Goal: Information Seeking & Learning: Check status

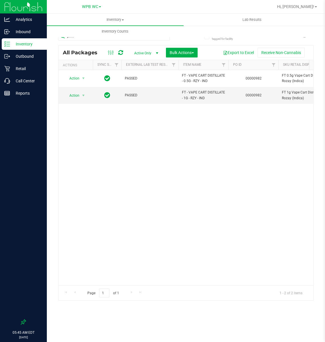
click at [94, 5] on span "WPB WC" at bounding box center [90, 6] width 16 height 5
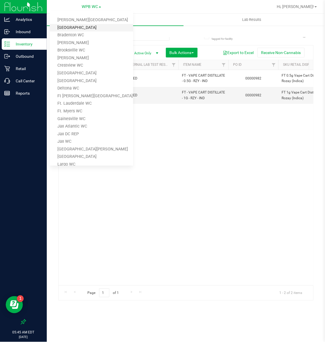
click at [83, 25] on link "[GEOGRAPHIC_DATA]" at bounding box center [91, 28] width 83 height 8
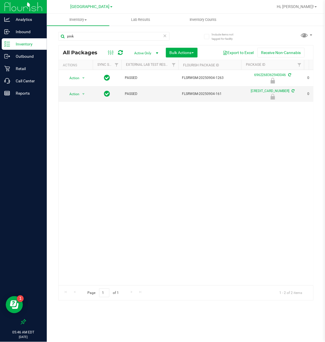
click at [165, 35] on icon at bounding box center [165, 35] width 4 height 7
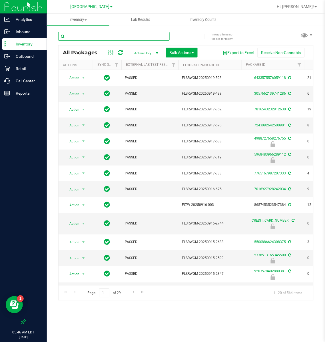
paste input "FT - CANNABIS FLOWER - 3.5G - GRZ - HYB"
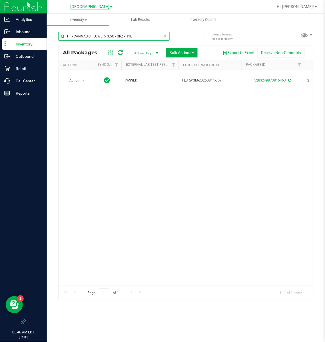
type input "FT - CANNABIS FLOWER - 3.5G - GRZ - HYB"
click at [101, 9] on span "[GEOGRAPHIC_DATA]" at bounding box center [90, 6] width 39 height 5
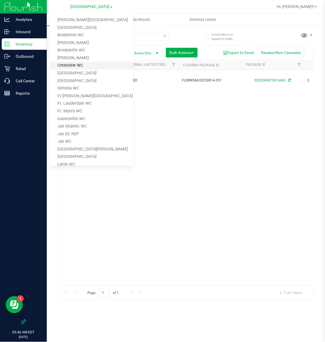
click at [72, 69] on link "Crestview WC" at bounding box center [91, 66] width 83 height 8
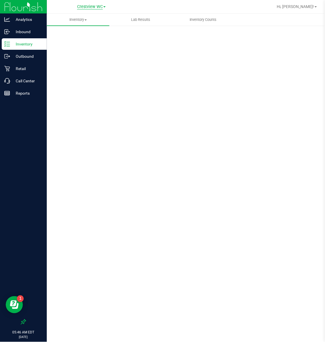
click at [95, 6] on span "Crestview WC" at bounding box center [90, 6] width 26 height 5
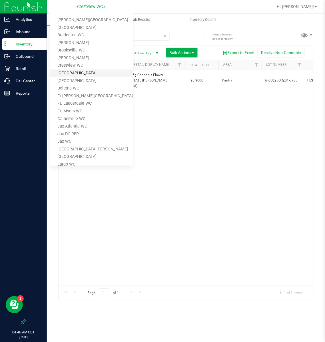
click at [69, 74] on link "[GEOGRAPHIC_DATA]" at bounding box center [91, 73] width 83 height 8
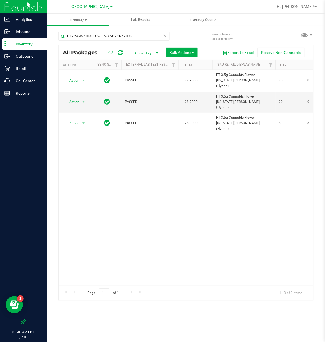
click at [102, 4] on span "[GEOGRAPHIC_DATA]" at bounding box center [90, 6] width 39 height 5
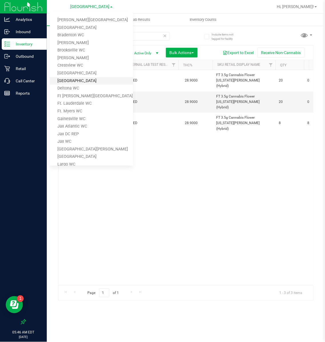
click at [68, 78] on link "[GEOGRAPHIC_DATA]" at bounding box center [91, 81] width 83 height 8
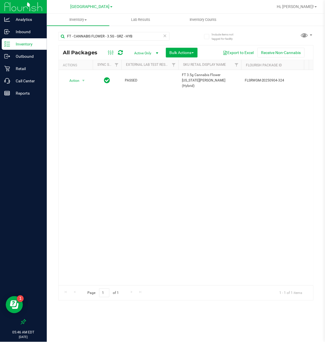
click at [104, 9] on div "[GEOGRAPHIC_DATA] WC [PERSON_NAME][GEOGRAPHIC_DATA] [PERSON_NAME][GEOGRAPHIC_DA…" at bounding box center [92, 6] width 42 height 7
click at [102, 7] on span "[GEOGRAPHIC_DATA]" at bounding box center [90, 6] width 39 height 5
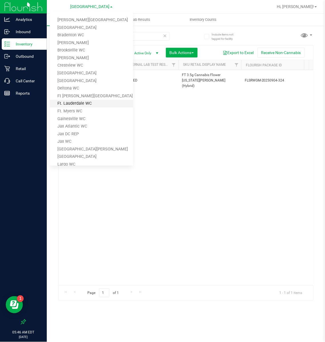
click at [76, 100] on link "Ft. Lauderdale WC" at bounding box center [91, 104] width 83 height 8
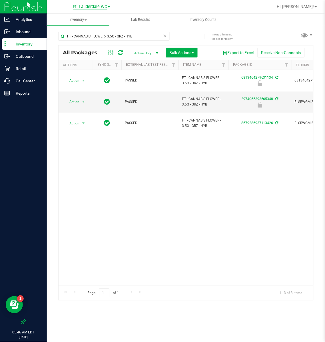
click at [101, 5] on span "Ft. Lauderdale WC" at bounding box center [90, 6] width 34 height 5
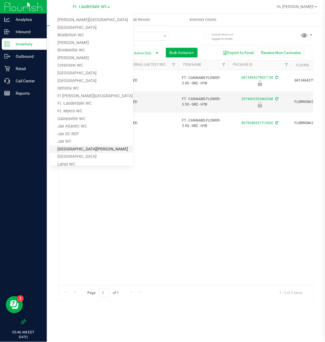
click at [72, 145] on link "[GEOGRAPHIC_DATA][PERSON_NAME]" at bounding box center [91, 149] width 83 height 8
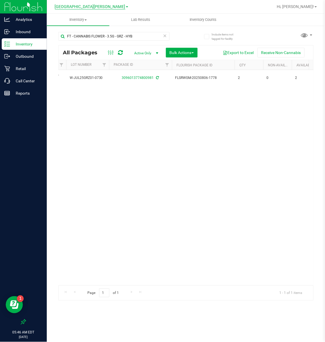
click at [86, 5] on span "[GEOGRAPHIC_DATA][PERSON_NAME]" at bounding box center [90, 6] width 71 height 5
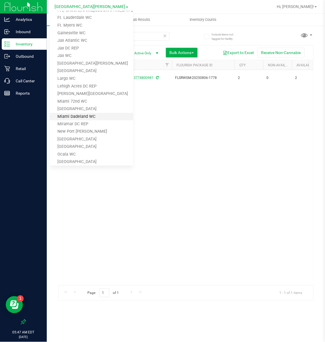
click at [82, 115] on link "Miami Dadeland WC" at bounding box center [91, 117] width 83 height 8
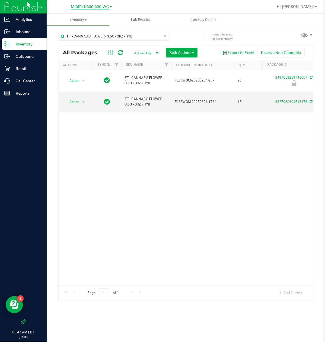
click at [97, 6] on span "Miami Dadeland WC" at bounding box center [90, 6] width 38 height 5
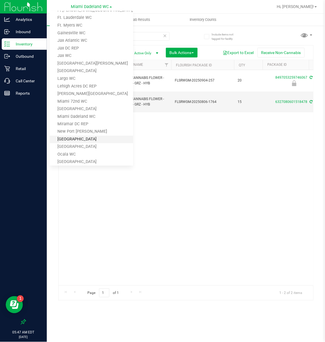
click at [85, 136] on link "[GEOGRAPHIC_DATA]" at bounding box center [91, 140] width 83 height 8
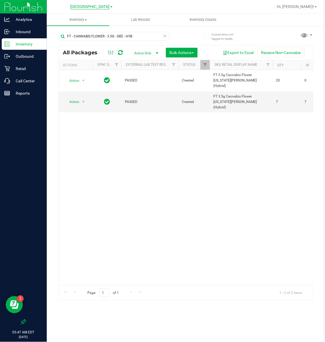
click at [89, 5] on span "[GEOGRAPHIC_DATA]" at bounding box center [90, 6] width 39 height 5
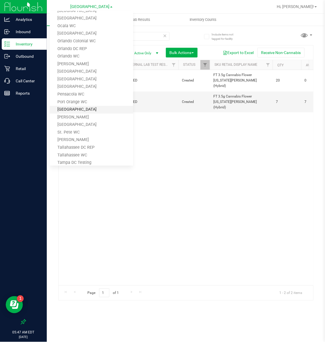
click at [71, 107] on link "[GEOGRAPHIC_DATA]" at bounding box center [91, 110] width 83 height 8
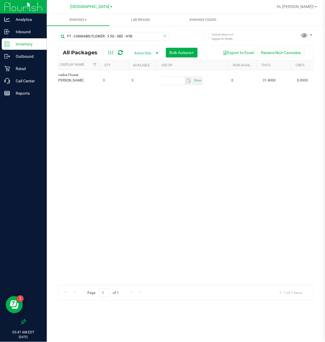
scroll to position [0, 244]
click at [86, 4] on span "[GEOGRAPHIC_DATA]" at bounding box center [90, 6] width 39 height 5
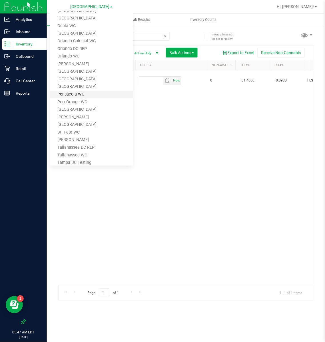
scroll to position [258, 0]
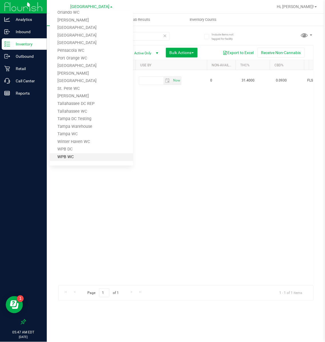
click at [67, 156] on link "WPB WC" at bounding box center [91, 157] width 83 height 8
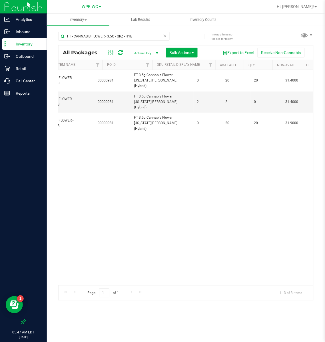
scroll to position [0, 161]
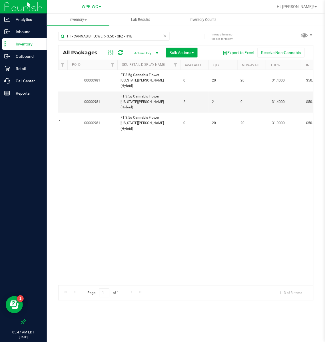
drag, startPoint x: 115, startPoint y: 278, endPoint x: 112, endPoint y: 279, distance: 3.8
click at [113, 279] on div "Action Action Edit attributes Global inventory Package audit log Print package …" at bounding box center [186, 177] width 255 height 215
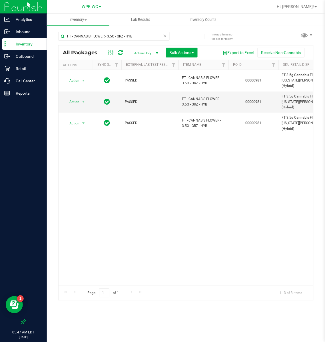
click at [164, 34] on icon at bounding box center [165, 35] width 4 height 7
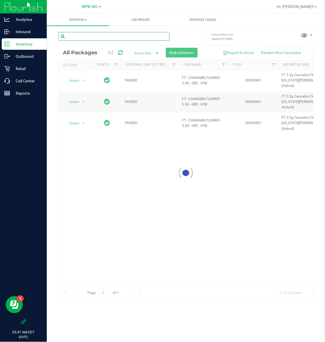
click at [151, 35] on input "text" at bounding box center [113, 36] width 111 height 9
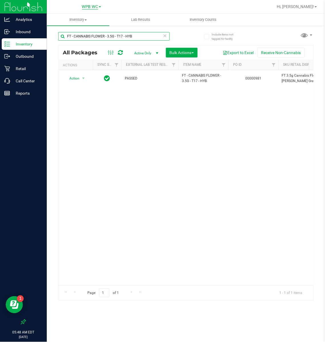
type input "FT - CANNABIS FLOWER - 3.5G - T17 - HYB"
drag, startPoint x: 85, startPoint y: 7, endPoint x: 86, endPoint y: 9, distance: 3.2
click at [86, 9] on div "WPB WC [PERSON_NAME][GEOGRAPHIC_DATA] [PERSON_NAME][GEOGRAPHIC_DATA] WC [GEOGRA…" at bounding box center [91, 6] width 19 height 7
click at [87, 8] on div "WPB WC [PERSON_NAME][GEOGRAPHIC_DATA] [PERSON_NAME][GEOGRAPHIC_DATA] WC [GEOGRA…" at bounding box center [91, 6] width 19 height 7
click at [88, 7] on span "WPB WC" at bounding box center [90, 6] width 16 height 5
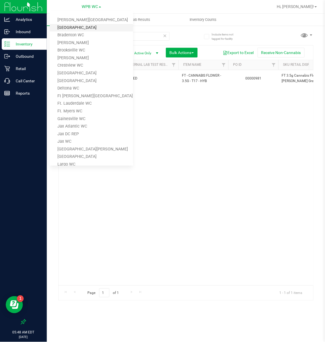
click at [91, 24] on link "[GEOGRAPHIC_DATA]" at bounding box center [91, 28] width 83 height 8
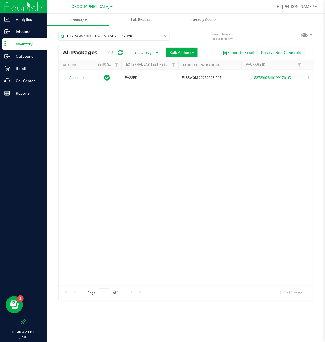
scroll to position [0, 8]
drag, startPoint x: 95, startPoint y: 288, endPoint x: 78, endPoint y: 289, distance: 17.1
click at [78, 289] on div "Page 1 of 1 1 - 1 of 1 items" at bounding box center [186, 292] width 255 height 15
click at [92, 5] on span "[GEOGRAPHIC_DATA]" at bounding box center [90, 6] width 39 height 5
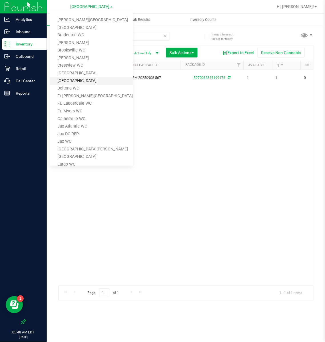
click at [74, 81] on link "[GEOGRAPHIC_DATA]" at bounding box center [91, 81] width 83 height 8
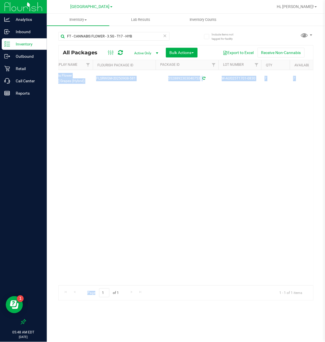
drag, startPoint x: 100, startPoint y: 285, endPoint x: 61, endPoint y: 276, distance: 39.4
click at [61, 276] on div "All Packages Active Only Active Only Lab Samples Locked All External Internal B…" at bounding box center [185, 172] width 255 height 255
click at [97, 5] on span "[GEOGRAPHIC_DATA]" at bounding box center [90, 6] width 39 height 5
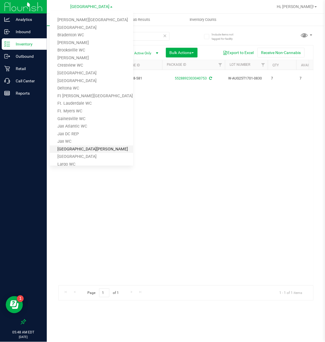
click at [69, 145] on link "[GEOGRAPHIC_DATA][PERSON_NAME]" at bounding box center [91, 149] width 83 height 8
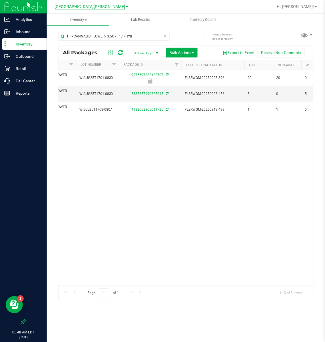
click at [85, 8] on span "[GEOGRAPHIC_DATA][PERSON_NAME]" at bounding box center [90, 6] width 71 height 5
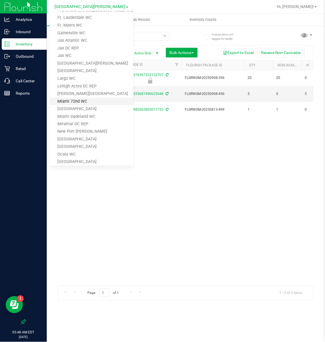
click at [88, 102] on link "Miami 72nd WC" at bounding box center [91, 102] width 83 height 8
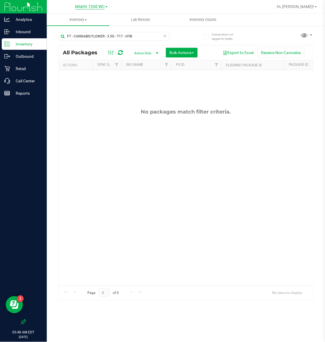
click at [95, 5] on span "Miami 72nd WC" at bounding box center [90, 6] width 30 height 5
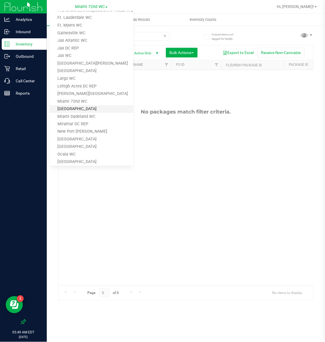
click at [82, 111] on link "[GEOGRAPHIC_DATA]" at bounding box center [91, 109] width 83 height 8
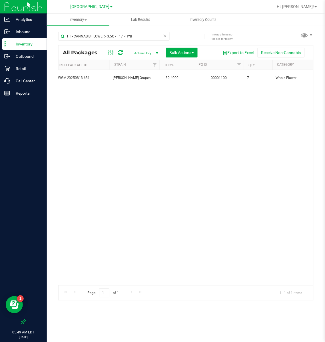
click at [91, 9] on div "[GEOGRAPHIC_DATA] WC [PERSON_NAME][GEOGRAPHIC_DATA] [PERSON_NAME][GEOGRAPHIC_DA…" at bounding box center [92, 6] width 42 height 7
click at [82, 9] on div "[GEOGRAPHIC_DATA] WC [PERSON_NAME][GEOGRAPHIC_DATA] [PERSON_NAME][GEOGRAPHIC_DA…" at bounding box center [92, 6] width 42 height 7
click at [85, 7] on span "[GEOGRAPHIC_DATA]" at bounding box center [90, 6] width 39 height 5
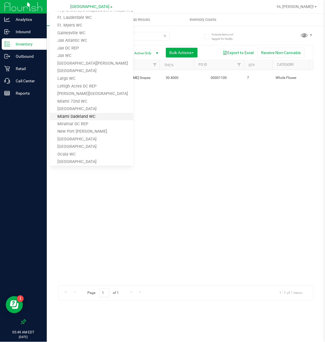
click at [81, 114] on link "Miami Dadeland WC" at bounding box center [91, 117] width 83 height 8
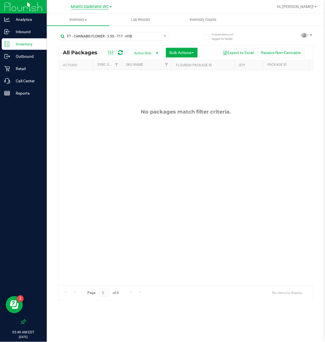
click at [102, 4] on span "Miami Dadeland WC" at bounding box center [90, 6] width 38 height 5
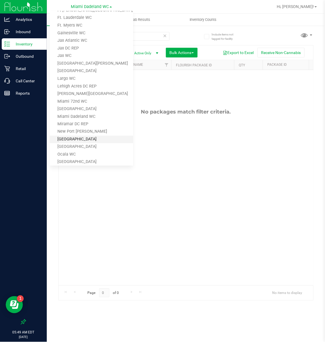
click at [80, 139] on link "[GEOGRAPHIC_DATA]" at bounding box center [91, 140] width 83 height 8
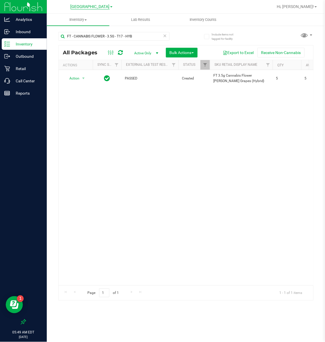
click at [103, 5] on span "[GEOGRAPHIC_DATA]" at bounding box center [90, 6] width 39 height 5
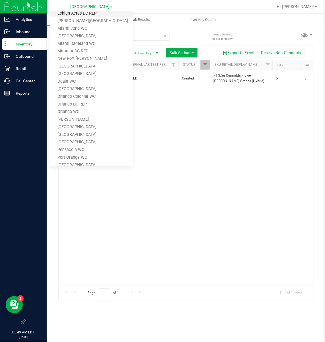
scroll to position [171, 0]
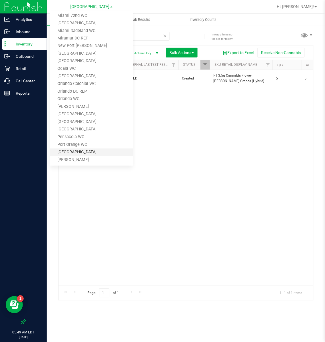
click at [76, 149] on link "[GEOGRAPHIC_DATA]" at bounding box center [91, 153] width 83 height 8
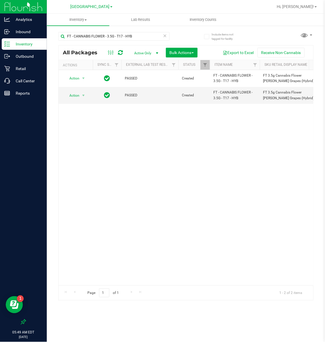
scroll to position [0, 58]
click at [91, 7] on span "[GEOGRAPHIC_DATA]" at bounding box center [90, 6] width 39 height 5
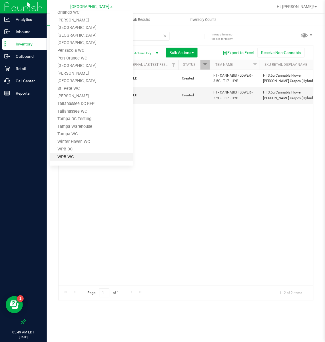
click at [66, 155] on link "WPB WC" at bounding box center [91, 157] width 83 height 8
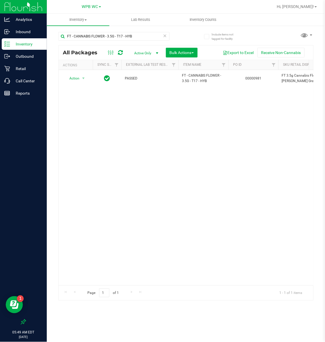
click at [88, 11] on div "WPB WC [PERSON_NAME][GEOGRAPHIC_DATA] [PERSON_NAME][GEOGRAPHIC_DATA] WC [GEOGRA…" at bounding box center [91, 6] width 83 height 9
click at [88, 4] on span "WPB WC" at bounding box center [90, 6] width 16 height 5
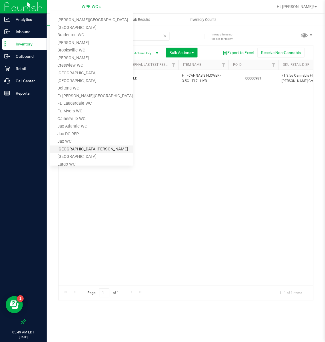
click at [79, 149] on link "[GEOGRAPHIC_DATA][PERSON_NAME]" at bounding box center [91, 149] width 83 height 8
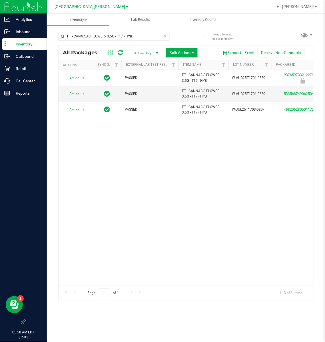
click at [165, 34] on icon at bounding box center [165, 35] width 4 height 7
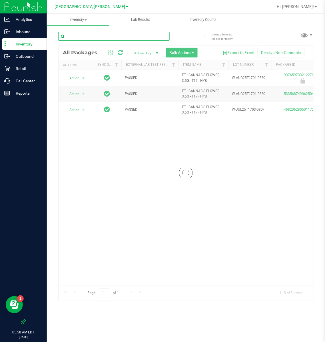
click at [152, 35] on input "text" at bounding box center [113, 36] width 111 height 9
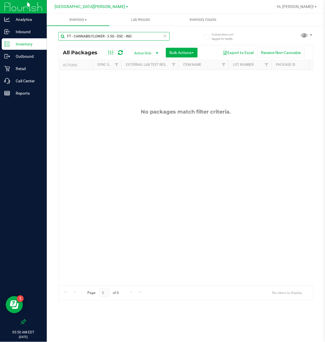
type input "FT - CANNABIS FLOWER - 3.5G - DSC - IND"
click at [91, 7] on span "[GEOGRAPHIC_DATA][PERSON_NAME]" at bounding box center [90, 6] width 71 height 5
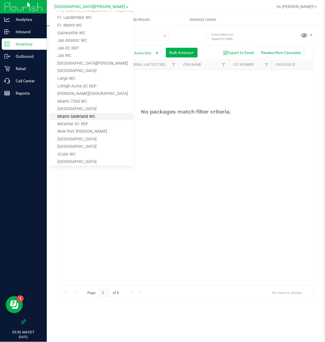
click at [91, 116] on link "Miami Dadeland WC" at bounding box center [91, 117] width 83 height 8
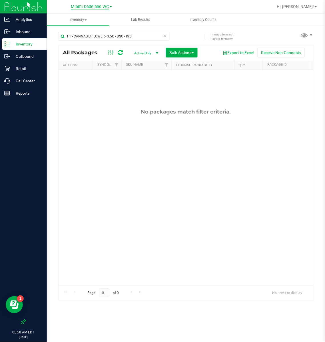
click at [105, 5] on span "Miami Dadeland WC" at bounding box center [90, 6] width 38 height 5
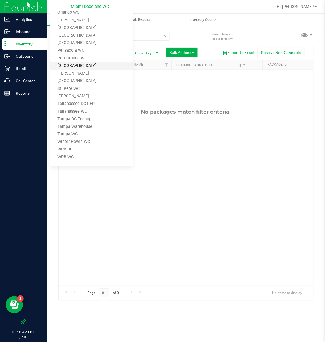
click at [79, 62] on link "[GEOGRAPHIC_DATA]" at bounding box center [91, 66] width 83 height 8
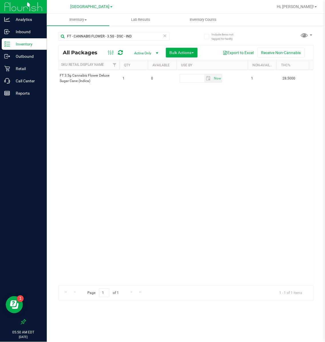
click at [165, 35] on icon at bounding box center [165, 35] width 4 height 7
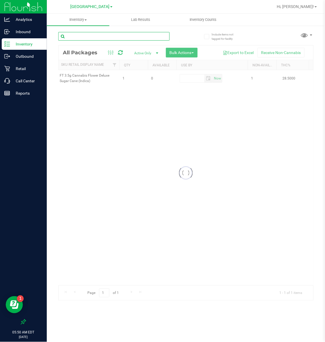
click at [136, 35] on input "text" at bounding box center [113, 36] width 111 height 9
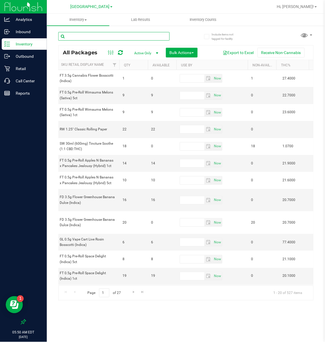
paste input "FT - CANNABIS FLOWER - 3.5G - PBS - HYB"
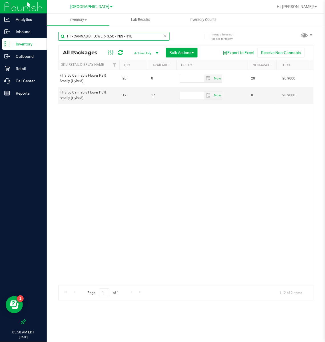
scroll to position [0, 217]
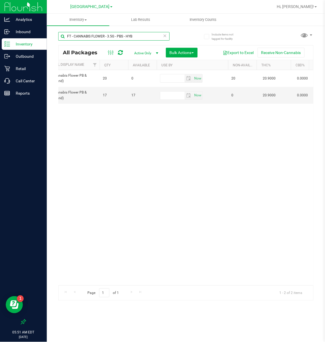
type input "FT - CANNABIS FLOWER - 3.5G - PBS - HYB"
click at [97, 4] on span "[GEOGRAPHIC_DATA]" at bounding box center [90, 6] width 39 height 5
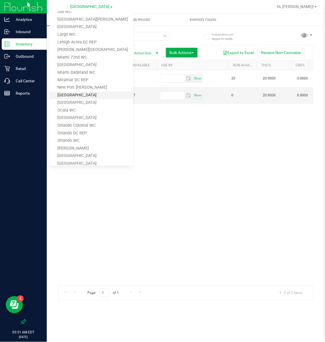
click at [88, 93] on link "[GEOGRAPHIC_DATA]" at bounding box center [91, 96] width 83 height 8
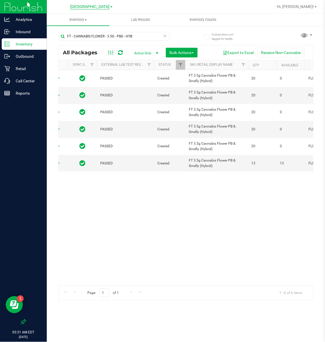
click at [101, 7] on span "[GEOGRAPHIC_DATA]" at bounding box center [90, 6] width 39 height 5
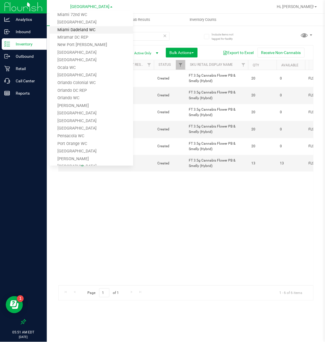
click at [80, 31] on link "Miami Dadeland WC" at bounding box center [91, 30] width 83 height 8
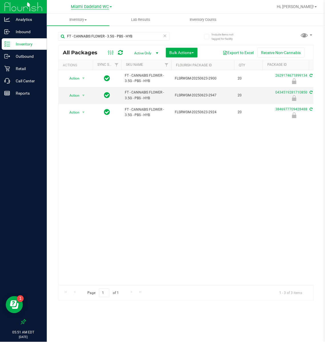
drag, startPoint x: 108, startPoint y: 9, endPoint x: 107, endPoint y: 5, distance: 4.4
click at [108, 9] on div "Miami Dadeland WC [PERSON_NAME][GEOGRAPHIC_DATA] [PERSON_NAME][GEOGRAPHIC_DATA]…" at bounding box center [91, 6] width 41 height 7
click at [107, 5] on span "Miami Dadeland WC" at bounding box center [90, 6] width 38 height 5
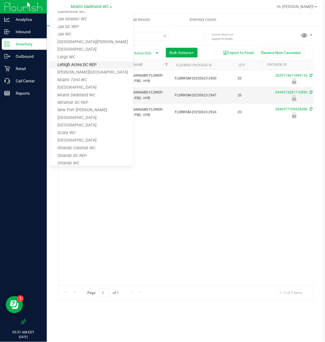
scroll to position [87, 0]
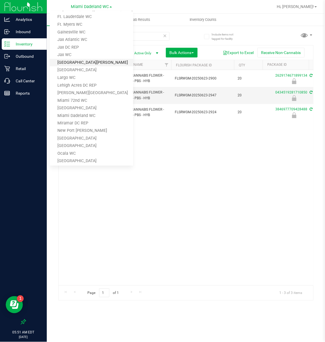
click at [70, 60] on link "[GEOGRAPHIC_DATA][PERSON_NAME]" at bounding box center [91, 63] width 83 height 8
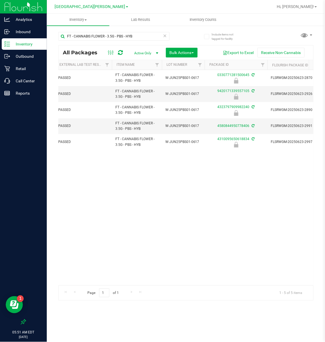
scroll to position [0, 71]
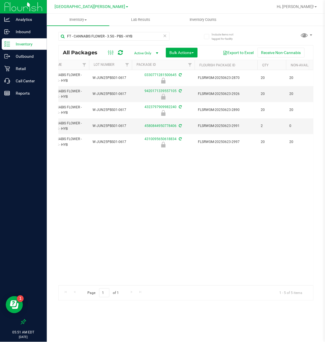
click at [165, 33] on icon at bounding box center [165, 35] width 4 height 7
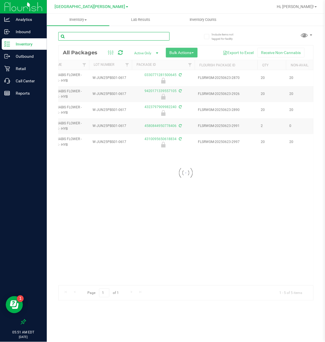
click at [133, 36] on input "text" at bounding box center [113, 36] width 111 height 9
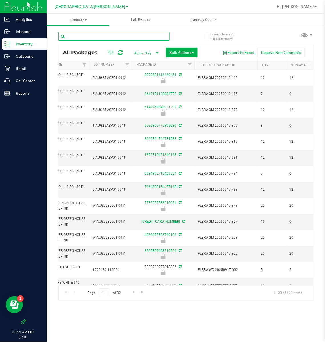
paste input "FT - CANNABIS FLOWER - 3.5G - WBV - HYB"
type input "FT - CANNABIS FLOWER - 3.5G - WBV - HYB"
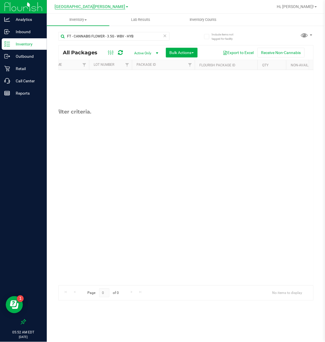
click at [95, 6] on span "[GEOGRAPHIC_DATA][PERSON_NAME]" at bounding box center [90, 6] width 71 height 5
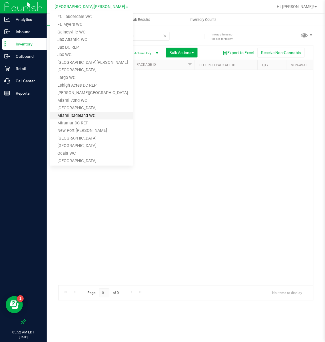
click at [81, 112] on link "Miami Dadeland WC" at bounding box center [91, 116] width 83 height 8
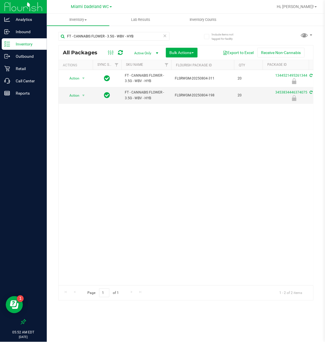
click at [93, 10] on div "Miami Dadeland WC [PERSON_NAME][GEOGRAPHIC_DATA] [PERSON_NAME][GEOGRAPHIC_DATA]…" at bounding box center [91, 6] width 41 height 7
click at [92, 7] on span "Miami Dadeland WC" at bounding box center [90, 6] width 38 height 5
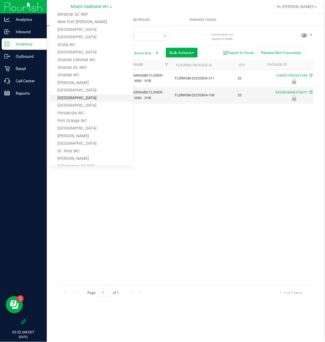
scroll to position [215, 0]
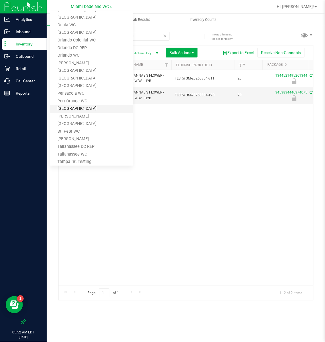
click at [95, 107] on link "[GEOGRAPHIC_DATA]" at bounding box center [91, 109] width 83 height 8
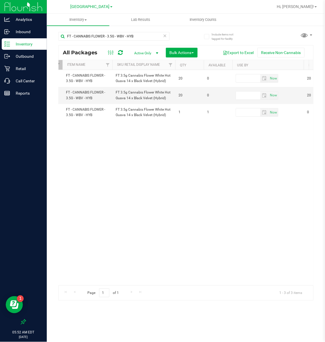
scroll to position [0, 151]
click at [165, 35] on icon at bounding box center [165, 35] width 4 height 7
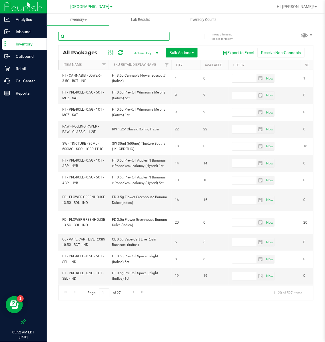
click at [133, 36] on input "text" at bounding box center [113, 36] width 111 height 9
paste input "FT - CANNABIS FLOWER - 3.5G - MBL - HYB"
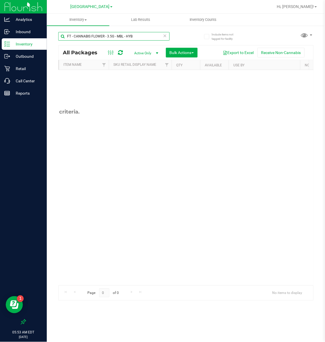
type input "FT - CANNABIS FLOWER - 3.5G - MBL - HYB"
click at [96, 7] on span "[GEOGRAPHIC_DATA]" at bounding box center [90, 6] width 39 height 5
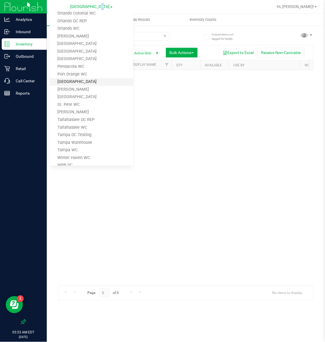
scroll to position [258, 0]
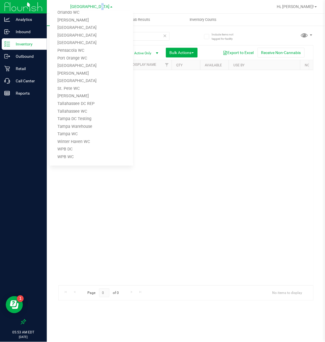
click at [107, 4] on link "[GEOGRAPHIC_DATA]" at bounding box center [92, 6] width 42 height 5
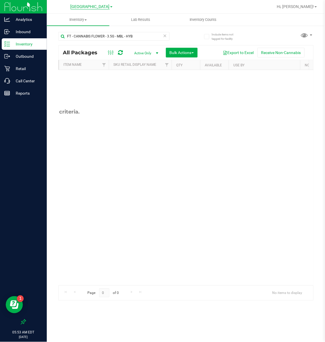
click at [82, 8] on span "[GEOGRAPHIC_DATA]" at bounding box center [90, 6] width 39 height 5
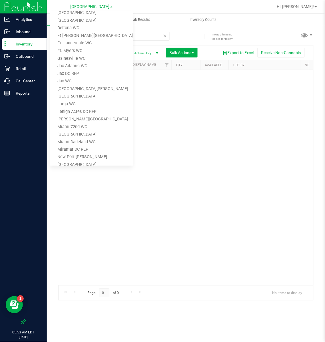
scroll to position [44, 0]
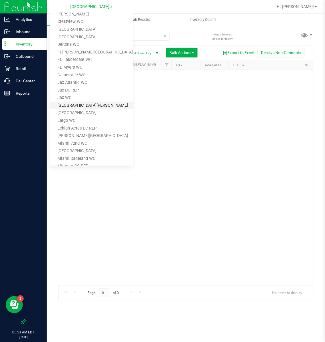
click at [69, 106] on link "[GEOGRAPHIC_DATA][PERSON_NAME]" at bounding box center [91, 106] width 83 height 8
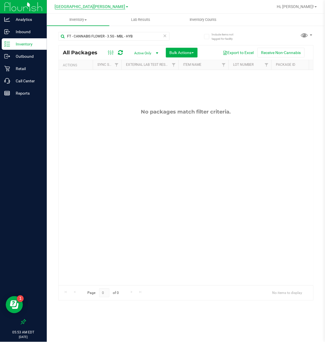
click at [93, 6] on span "[GEOGRAPHIC_DATA][PERSON_NAME]" at bounding box center [90, 6] width 71 height 5
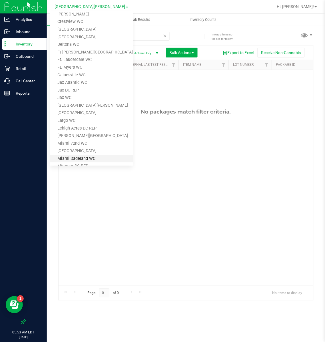
click at [82, 156] on link "Miami Dadeland WC" at bounding box center [91, 159] width 83 height 8
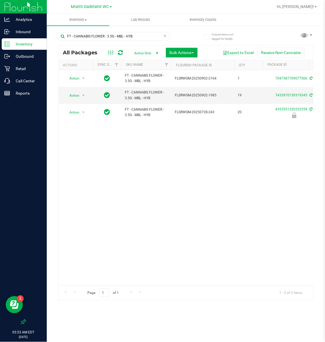
click at [164, 36] on icon at bounding box center [165, 35] width 4 height 7
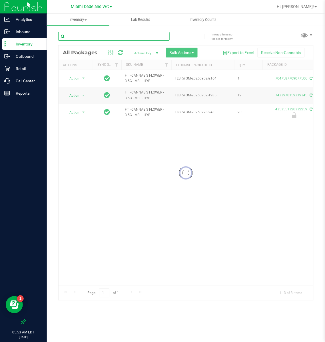
click at [138, 36] on input "text" at bounding box center [113, 36] width 111 height 9
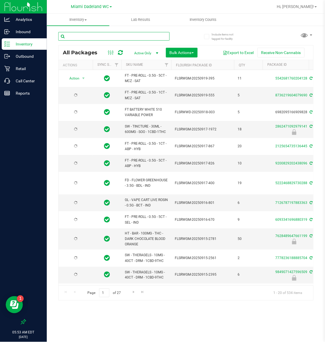
type input "[DATE]"
paste input "FD - FLOWER GREENHOUSE - 3.5G - PKT - HYI"
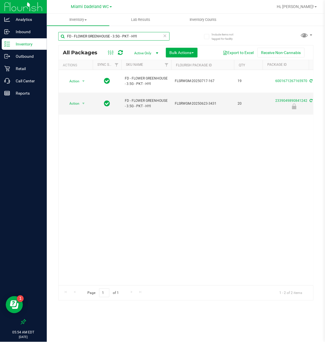
type input "FD - FLOWER GREENHOUSE - 3.5G - PKT - HYI"
click at [88, 5] on span "Miami Dadeland WC" at bounding box center [90, 6] width 38 height 5
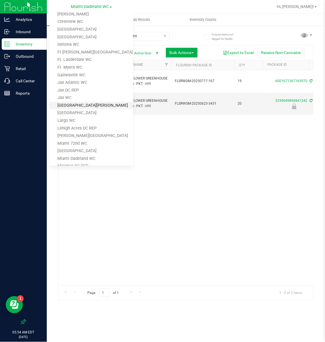
click at [76, 103] on link "[GEOGRAPHIC_DATA][PERSON_NAME]" at bounding box center [91, 106] width 83 height 8
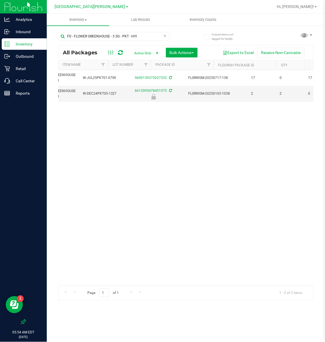
scroll to position [0, 149]
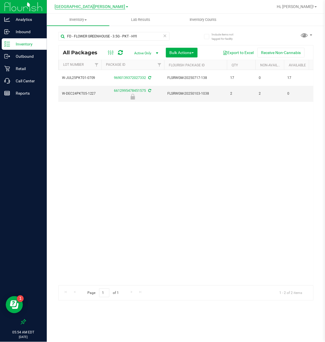
click at [98, 5] on span "[GEOGRAPHIC_DATA][PERSON_NAME]" at bounding box center [90, 6] width 71 height 5
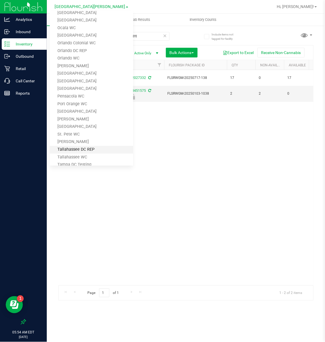
scroll to position [258, 0]
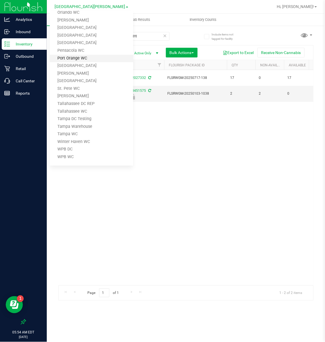
click at [77, 61] on link "Port Orange WC" at bounding box center [91, 59] width 83 height 8
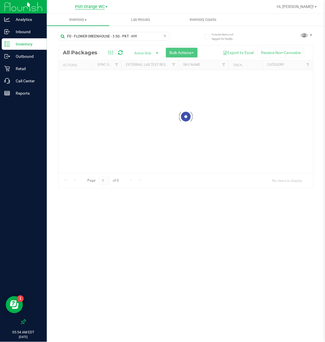
click at [93, 7] on span "Port Orange WC" at bounding box center [90, 6] width 30 height 5
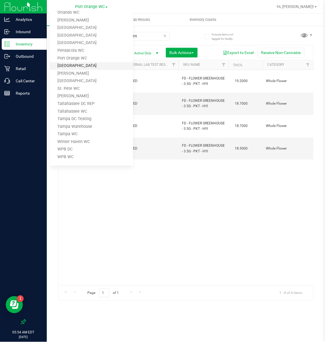
click at [71, 67] on link "[GEOGRAPHIC_DATA]" at bounding box center [91, 66] width 83 height 8
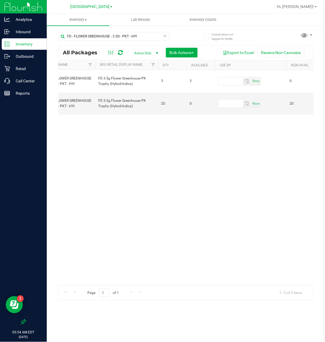
scroll to position [0, 169]
click at [164, 33] on icon at bounding box center [165, 35] width 4 height 7
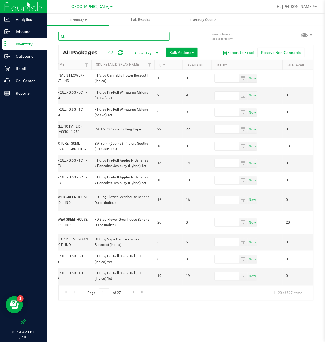
click at [112, 36] on input "text" at bounding box center [113, 36] width 111 height 9
paste input "FD - FLOWER GREENHOUSE - 3.5G - MEC - HYS"
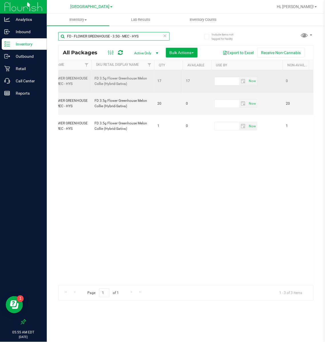
type input "FD - FLOWER GREENHOUSE - 3.5G - MEC - HYS"
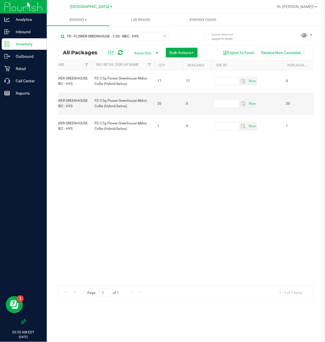
drag, startPoint x: 78, startPoint y: 7, endPoint x: 79, endPoint y: 12, distance: 5.1
click at [79, 12] on div "[GEOGRAPHIC_DATA] WC [PERSON_NAME][GEOGRAPHIC_DATA] [PERSON_NAME][GEOGRAPHIC_DA…" at bounding box center [93, 6] width 86 height 11
drag, startPoint x: 79, startPoint y: 12, endPoint x: 80, endPoint y: 7, distance: 4.9
click at [80, 7] on span "[GEOGRAPHIC_DATA]" at bounding box center [90, 6] width 39 height 5
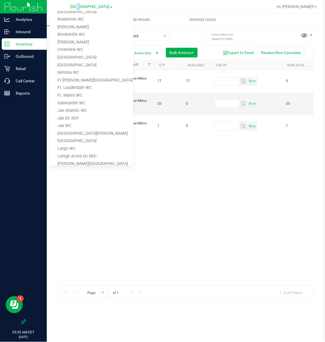
scroll to position [1, 0]
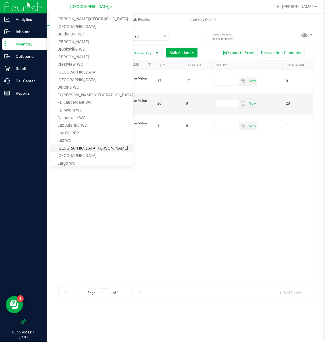
click at [71, 150] on link "[GEOGRAPHIC_DATA][PERSON_NAME]" at bounding box center [91, 149] width 83 height 8
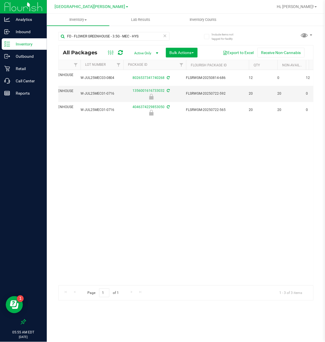
scroll to position [0, 151]
click at [100, 5] on span "[GEOGRAPHIC_DATA][PERSON_NAME]" at bounding box center [90, 6] width 71 height 5
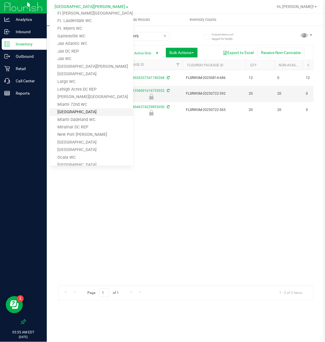
scroll to position [87, 0]
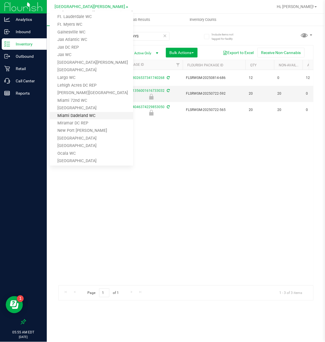
click at [91, 115] on link "Miami Dadeland WC" at bounding box center [91, 116] width 83 height 8
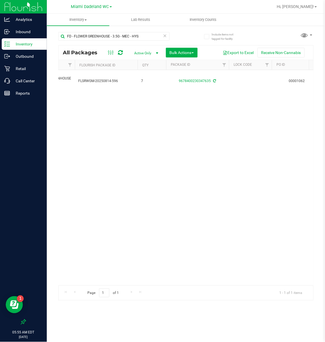
scroll to position [0, 134]
click at [165, 36] on icon at bounding box center [165, 35] width 4 height 7
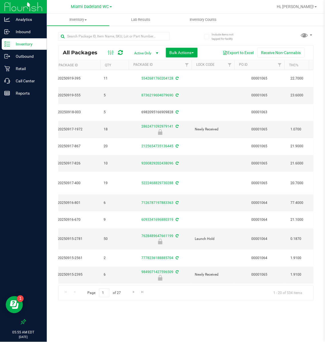
type input "[DATE]"
click at [157, 37] on input "text" at bounding box center [113, 36] width 111 height 9
type input "blue r"
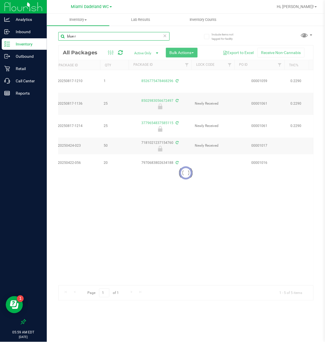
type input "[DATE]"
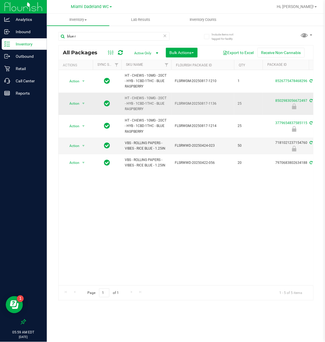
drag, startPoint x: 143, startPoint y: 109, endPoint x: 121, endPoint y: 103, distance: 23.1
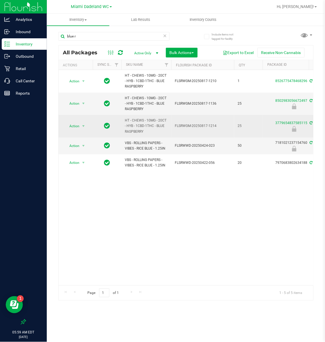
copy tr "HT - CHEWS - 10MG - 20CT - HYB - 1CBD-1THC - BLUE RASPBERRY"
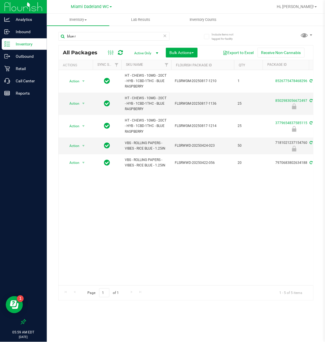
click at [179, 223] on div "Action Action Adjust qty Create package Edit attributes Global inventory Lock p…" at bounding box center [186, 177] width 255 height 215
click at [100, 6] on span "Miami Dadeland WC" at bounding box center [90, 6] width 38 height 5
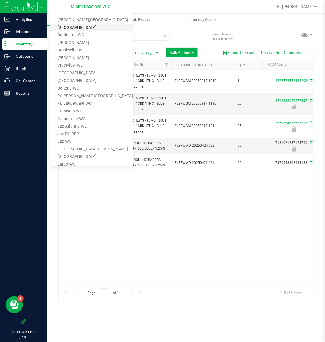
click at [86, 25] on link "[GEOGRAPHIC_DATA]" at bounding box center [91, 28] width 83 height 8
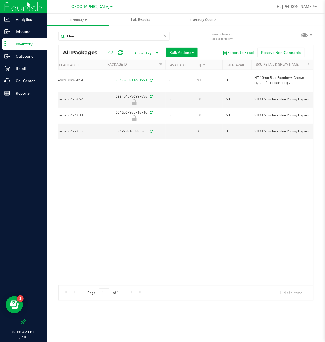
scroll to position [0, 142]
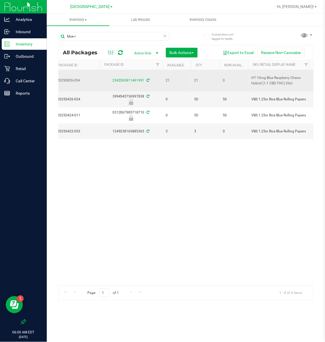
drag, startPoint x: 292, startPoint y: 87, endPoint x: 259, endPoint y: 88, distance: 33.1
click at [259, 88] on td "HT 10mg Blue Raspberry Chews Hybrid (1:1 CBD:THC) 20ct" at bounding box center [279, 80] width 63 height 21
copy span "HT 10mg Blue Raspberry Chews Hybrid (1:1 CBD:THC) 20ct"
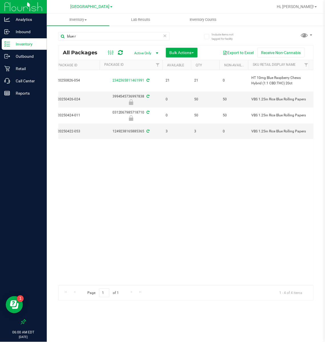
click at [166, 38] on icon at bounding box center [165, 35] width 4 height 7
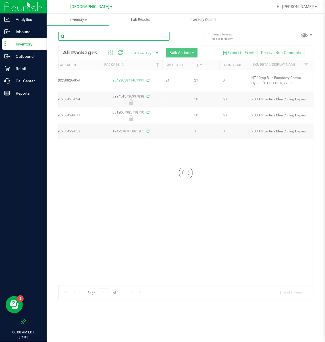
click at [136, 37] on input "text" at bounding box center [113, 36] width 111 height 9
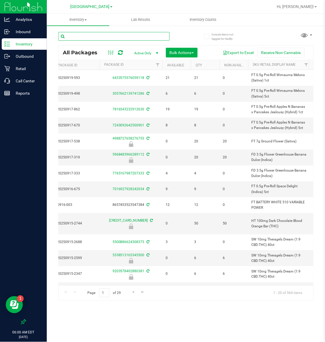
paste input "HT 10mg Blue Raspberry Chews Hybrid (1:1 CBD:THC) 20ct"
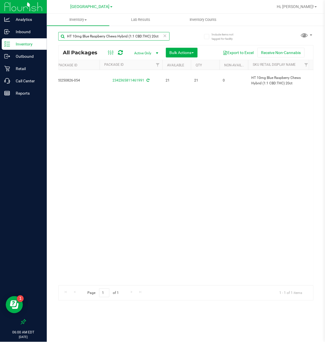
type input "HT 10mg Blue Raspberry Chews Hybrid (1:1 CBD:THC) 20ct"
click at [87, 6] on span "[GEOGRAPHIC_DATA]" at bounding box center [90, 6] width 39 height 5
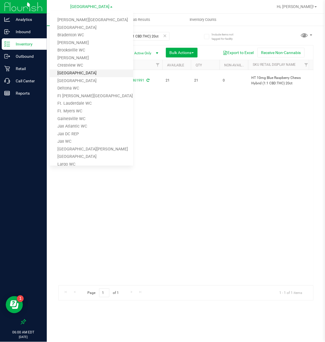
click at [74, 71] on link "[GEOGRAPHIC_DATA]" at bounding box center [91, 73] width 83 height 8
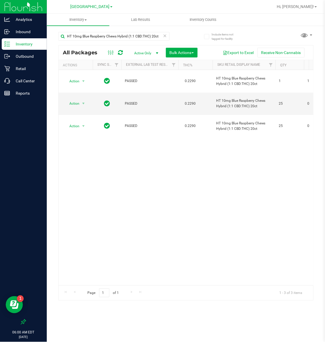
click at [88, 4] on link "[GEOGRAPHIC_DATA]" at bounding box center [92, 6] width 42 height 5
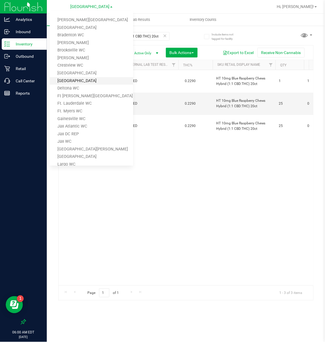
click at [77, 79] on link "[GEOGRAPHIC_DATA]" at bounding box center [91, 81] width 83 height 8
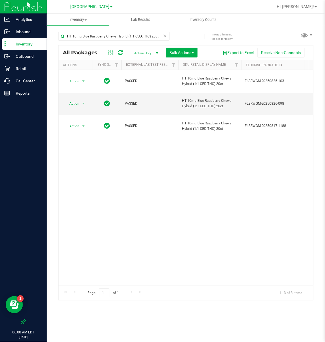
drag, startPoint x: 105, startPoint y: 278, endPoint x: 114, endPoint y: 277, distance: 9.5
click at [114, 277] on div "Action Action Edit attributes Global inventory Package audit log Print package …" at bounding box center [186, 177] width 255 height 215
click at [88, 9] on span "[GEOGRAPHIC_DATA]" at bounding box center [90, 6] width 39 height 5
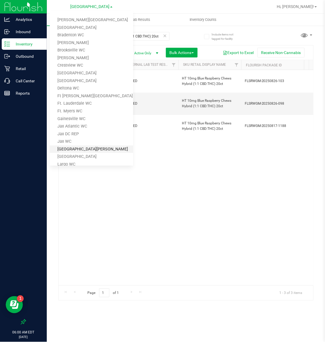
click at [66, 146] on link "[GEOGRAPHIC_DATA][PERSON_NAME]" at bounding box center [91, 149] width 83 height 8
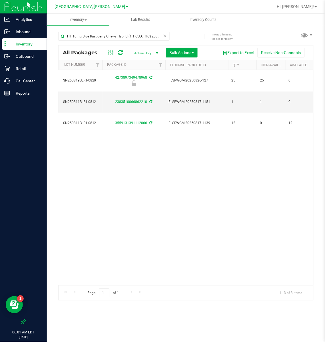
scroll to position [0, 171]
click at [95, 5] on span "[GEOGRAPHIC_DATA][PERSON_NAME]" at bounding box center [90, 6] width 71 height 5
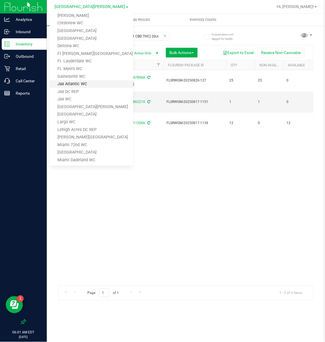
scroll to position [43, 0]
click at [79, 157] on link "Miami Dadeland WC" at bounding box center [91, 160] width 83 height 8
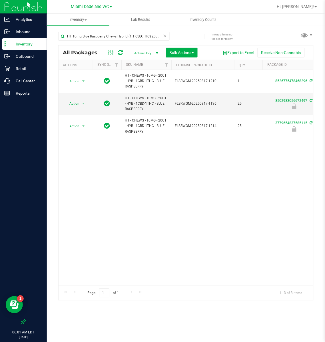
click at [90, 9] on div "Miami Dadeland WC [PERSON_NAME][GEOGRAPHIC_DATA] [PERSON_NAME][GEOGRAPHIC_DATA]…" at bounding box center [91, 6] width 41 height 7
click at [90, 5] on span "Miami Dadeland WC" at bounding box center [90, 6] width 38 height 5
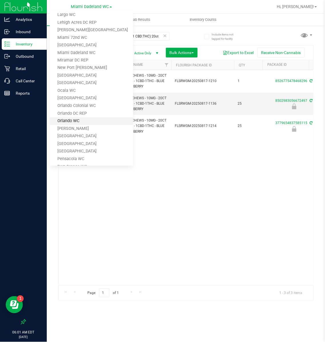
scroll to position [171, 0]
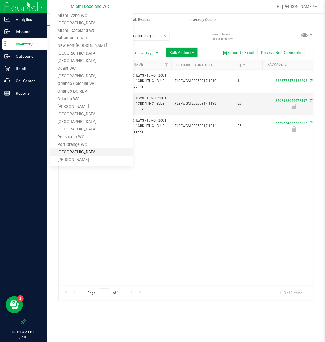
click at [71, 152] on link "[GEOGRAPHIC_DATA]" at bounding box center [91, 153] width 83 height 8
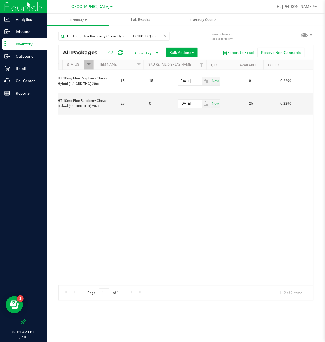
scroll to position [0, 205]
click at [165, 38] on icon at bounding box center [165, 35] width 4 height 7
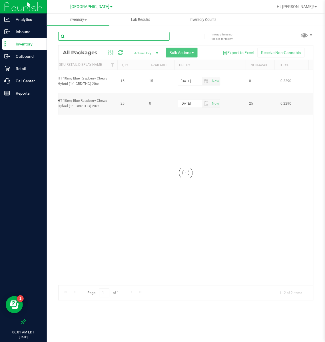
click at [135, 39] on input "text" at bounding box center [113, 36] width 111 height 9
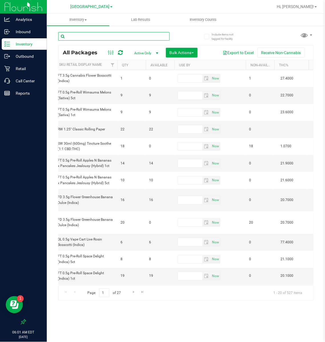
paste input "HT 5mg Grape Chews"
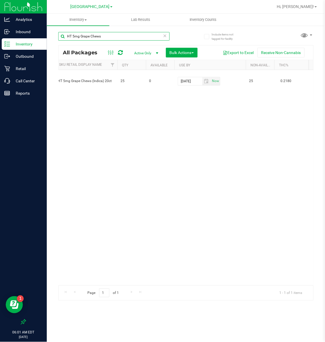
type input "HT 5mg Grape Chews"
click at [99, 7] on span "[GEOGRAPHIC_DATA]" at bounding box center [90, 6] width 39 height 5
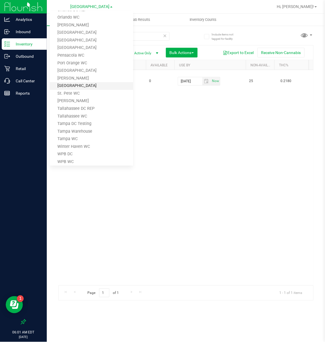
scroll to position [258, 0]
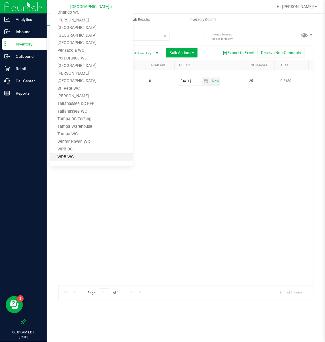
click at [72, 155] on link "WPB WC" at bounding box center [91, 157] width 83 height 8
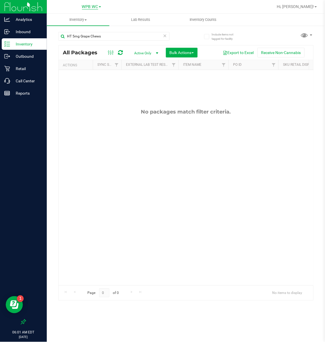
click at [95, 4] on span "WPB WC" at bounding box center [90, 6] width 16 height 5
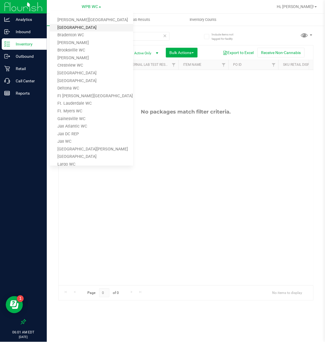
click at [81, 26] on link "[GEOGRAPHIC_DATA]" at bounding box center [91, 28] width 83 height 8
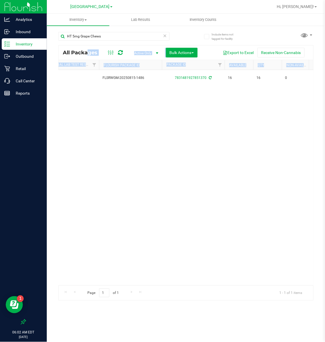
scroll to position [0, 97]
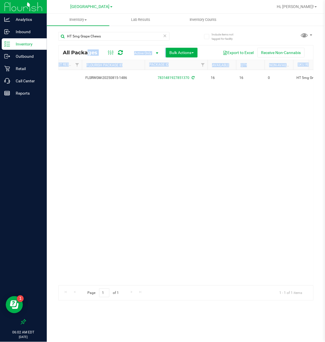
click at [138, 238] on div "Action Action Adjust qty Create package Edit attributes Global inventory Lock p…" at bounding box center [186, 177] width 255 height 215
click at [86, 6] on span "[GEOGRAPHIC_DATA]" at bounding box center [90, 6] width 39 height 5
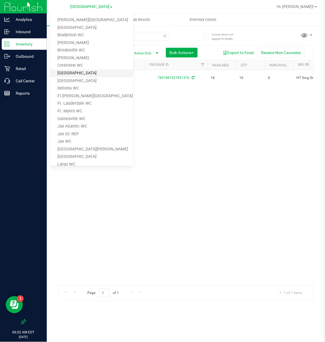
click at [76, 71] on link "[GEOGRAPHIC_DATA]" at bounding box center [91, 73] width 83 height 8
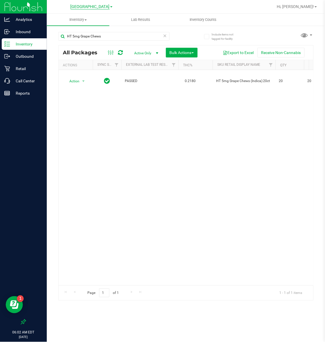
click at [85, 5] on span "[GEOGRAPHIC_DATA]" at bounding box center [90, 6] width 39 height 5
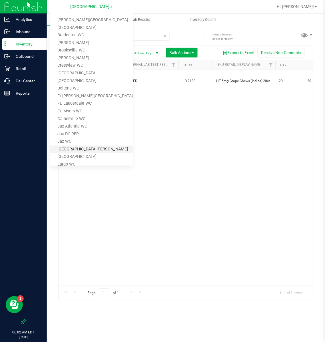
click at [67, 148] on link "[GEOGRAPHIC_DATA][PERSON_NAME]" at bounding box center [91, 149] width 83 height 8
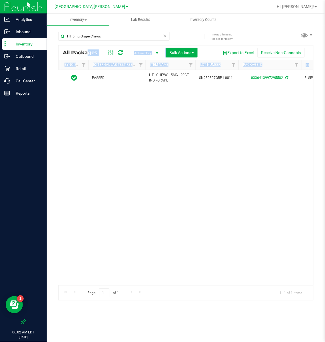
scroll to position [0, 95]
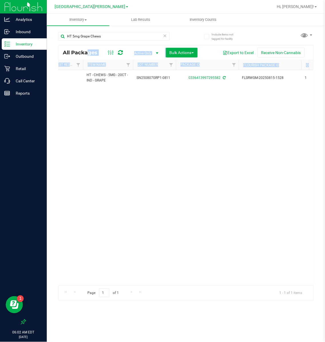
click at [181, 230] on div "Action Action Adjust qty Create package Edit attributes Global inventory Lock p…" at bounding box center [186, 177] width 255 height 215
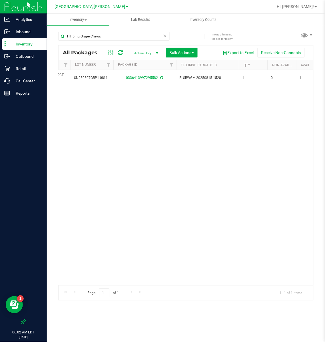
click at [90, 4] on link "[GEOGRAPHIC_DATA][PERSON_NAME]" at bounding box center [91, 6] width 73 height 5
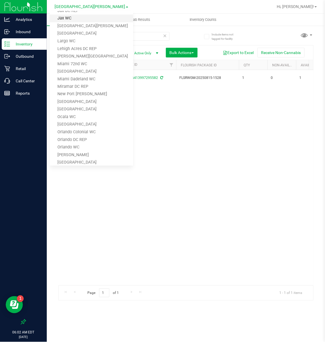
scroll to position [128, 0]
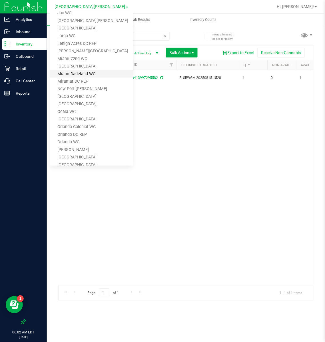
click at [81, 71] on link "Miami Dadeland WC" at bounding box center [91, 74] width 83 height 8
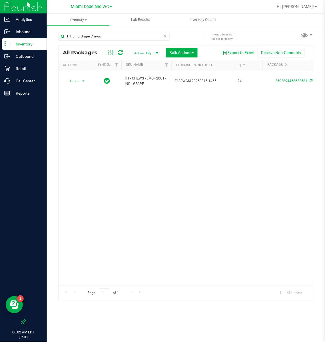
click at [166, 36] on icon at bounding box center [165, 35] width 4 height 7
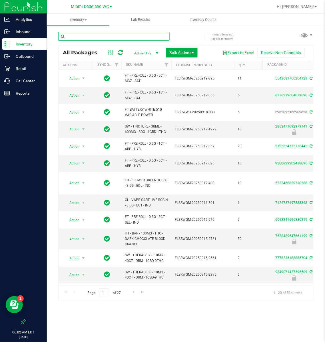
click at [95, 37] on input "text" at bounding box center [113, 36] width 111 height 9
paste input "HT 5mg Tropical Chews"
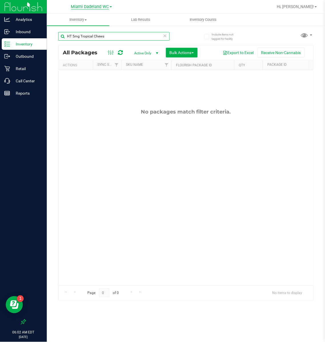
type input "HT 5mg Tropical Chews"
click at [83, 7] on span "Miami Dadeland WC" at bounding box center [90, 6] width 38 height 5
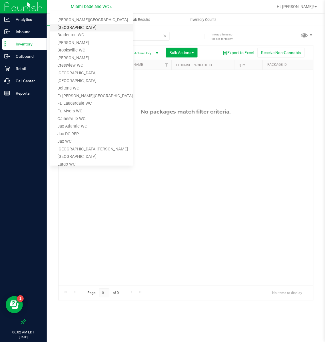
click at [84, 29] on link "[GEOGRAPHIC_DATA]" at bounding box center [91, 28] width 83 height 8
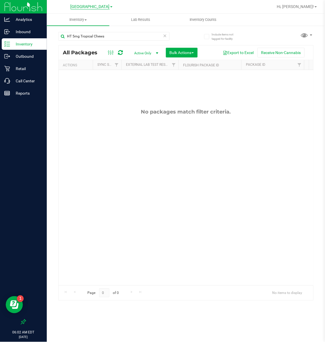
click at [100, 5] on span "[GEOGRAPHIC_DATA]" at bounding box center [90, 6] width 39 height 5
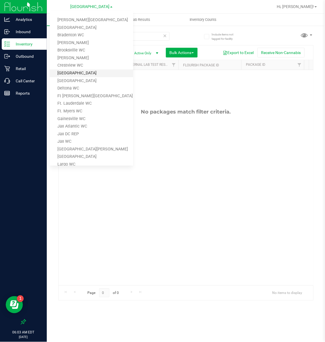
click at [75, 71] on link "[GEOGRAPHIC_DATA]" at bounding box center [91, 73] width 83 height 8
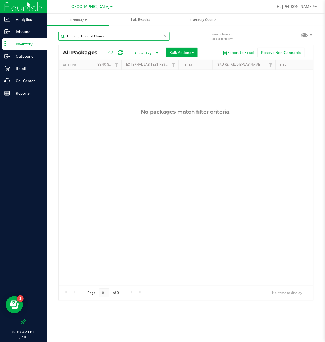
drag, startPoint x: 109, startPoint y: 36, endPoint x: 94, endPoint y: 39, distance: 15.7
click at [94, 39] on input "HT 5mg Tropical Chews" at bounding box center [113, 36] width 111 height 9
type input "HT 5mg Tropical"
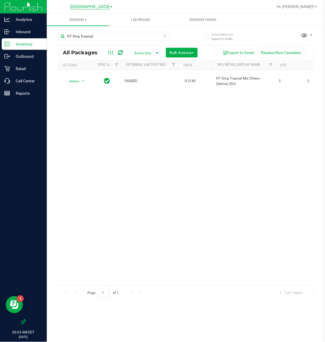
click at [92, 5] on span "[GEOGRAPHIC_DATA]" at bounding box center [90, 6] width 39 height 5
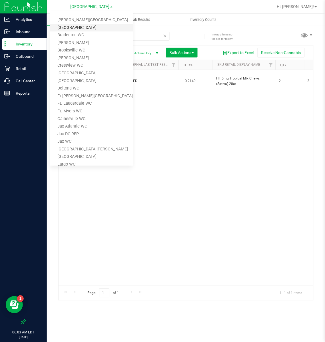
click at [81, 26] on link "[GEOGRAPHIC_DATA]" at bounding box center [91, 28] width 83 height 8
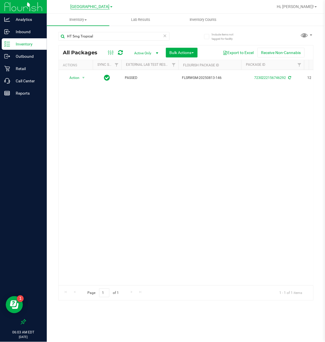
click at [94, 7] on span "[GEOGRAPHIC_DATA]" at bounding box center [90, 6] width 39 height 5
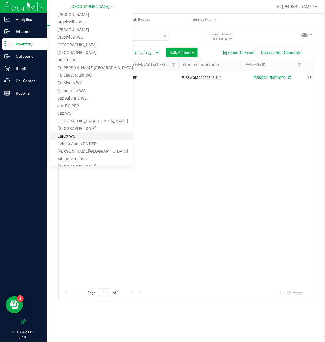
scroll to position [43, 0]
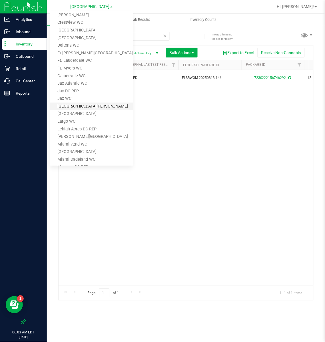
click at [76, 105] on link "[GEOGRAPHIC_DATA][PERSON_NAME]" at bounding box center [91, 107] width 83 height 8
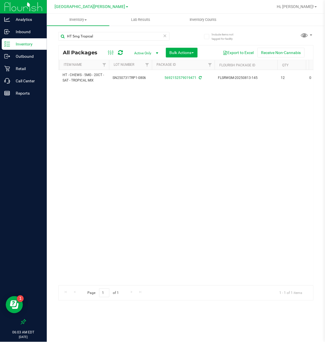
scroll to position [0, 121]
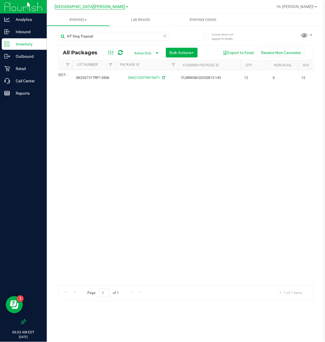
click at [84, 6] on span "[GEOGRAPHIC_DATA][PERSON_NAME]" at bounding box center [90, 6] width 71 height 5
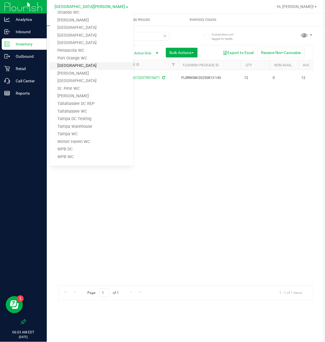
click at [75, 64] on link "[GEOGRAPHIC_DATA]" at bounding box center [91, 66] width 83 height 8
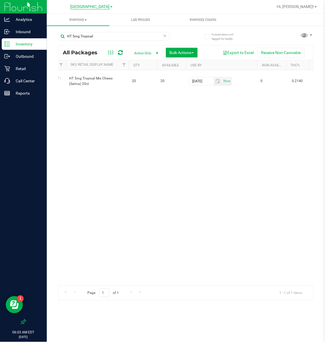
click at [103, 8] on span "[GEOGRAPHIC_DATA]" at bounding box center [90, 6] width 39 height 5
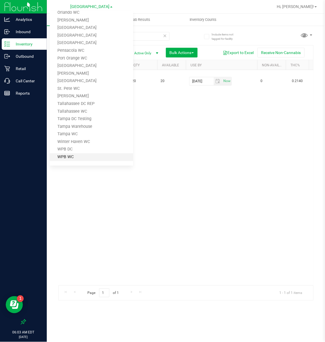
click at [65, 155] on link "WPB WC" at bounding box center [91, 157] width 83 height 8
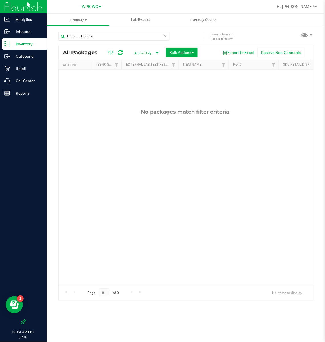
click at [164, 35] on icon at bounding box center [165, 35] width 4 height 7
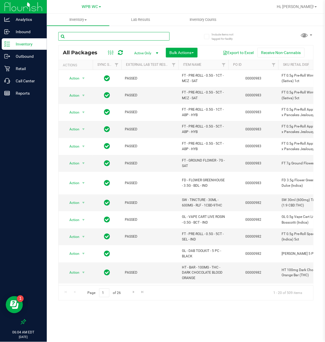
click at [79, 37] on input "text" at bounding box center [113, 36] width 111 height 9
paste input "HT 5mg Watermelon"
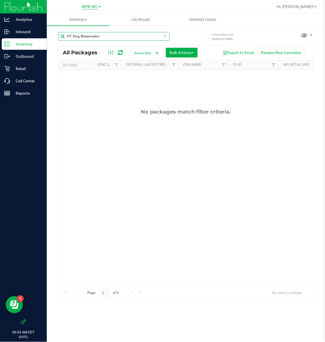
type input "HT 5mg Watermelon"
click at [88, 5] on span "WPB WC" at bounding box center [90, 6] width 16 height 5
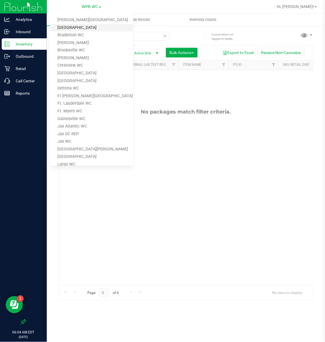
click at [85, 27] on link "[GEOGRAPHIC_DATA]" at bounding box center [91, 28] width 83 height 8
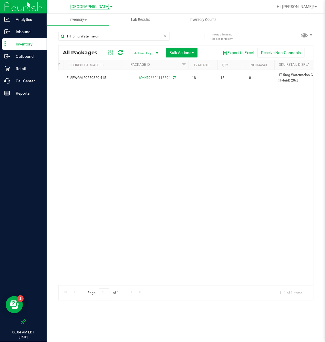
click at [104, 6] on span "[GEOGRAPHIC_DATA]" at bounding box center [90, 6] width 39 height 5
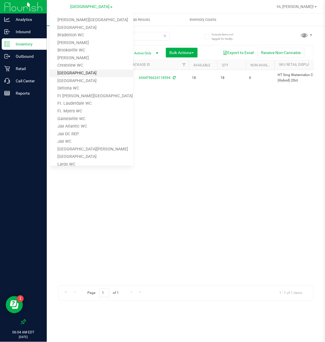
click at [78, 73] on link "[GEOGRAPHIC_DATA]" at bounding box center [91, 73] width 83 height 8
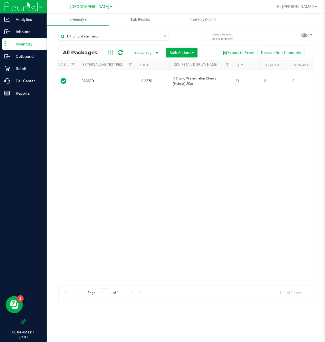
scroll to position [0, 64]
click at [92, 5] on span "[GEOGRAPHIC_DATA]" at bounding box center [90, 6] width 39 height 5
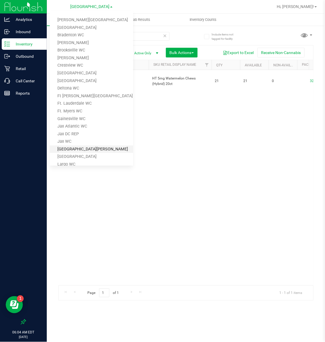
click at [68, 147] on link "[GEOGRAPHIC_DATA][PERSON_NAME]" at bounding box center [91, 149] width 83 height 8
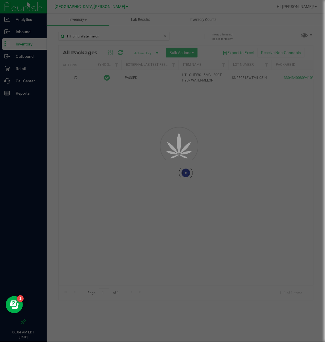
type input "[DATE]"
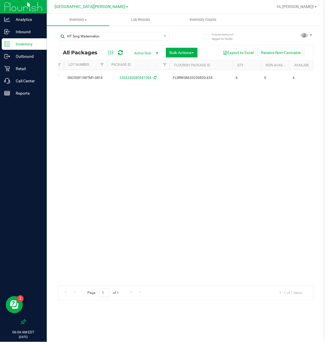
scroll to position [0, 183]
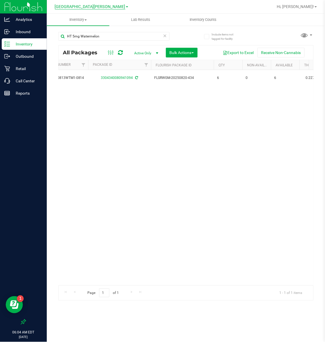
click at [96, 5] on span "[GEOGRAPHIC_DATA][PERSON_NAME]" at bounding box center [90, 6] width 71 height 5
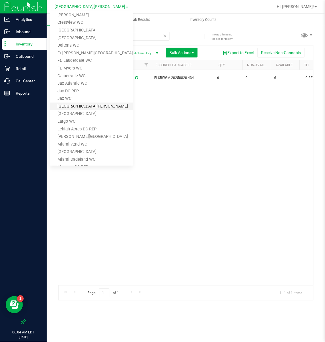
scroll to position [86, 0]
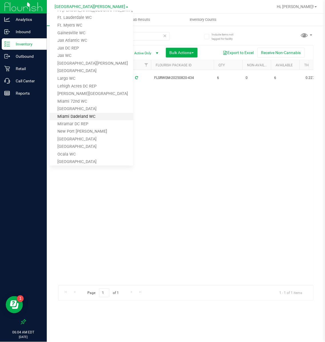
click at [83, 115] on link "Miami Dadeland WC" at bounding box center [91, 117] width 83 height 8
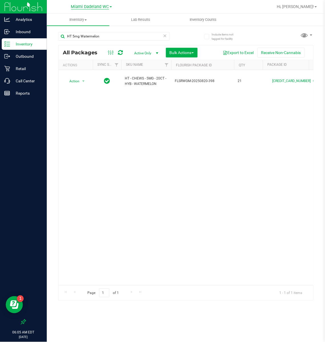
click at [91, 4] on span "Miami Dadeland WC" at bounding box center [90, 6] width 38 height 5
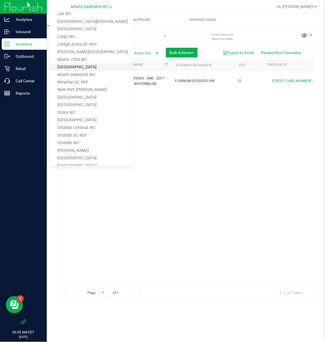
scroll to position [214, 0]
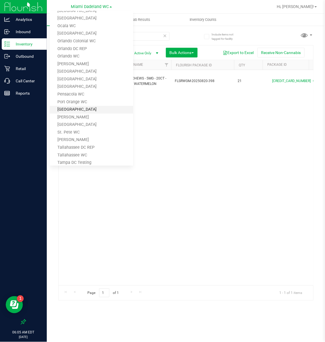
click at [78, 106] on link "[GEOGRAPHIC_DATA]" at bounding box center [91, 110] width 83 height 8
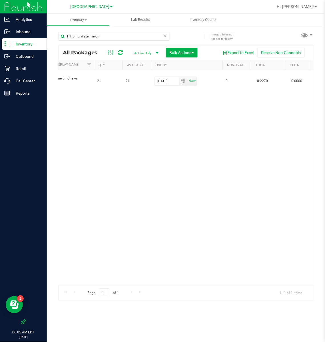
scroll to position [0, 239]
click at [79, 7] on span "[GEOGRAPHIC_DATA]" at bounding box center [90, 6] width 39 height 5
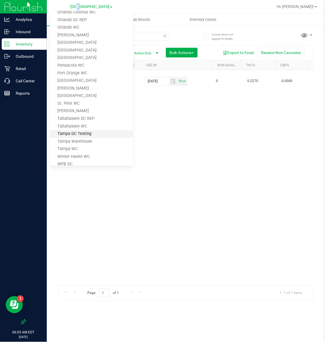
scroll to position [258, 0]
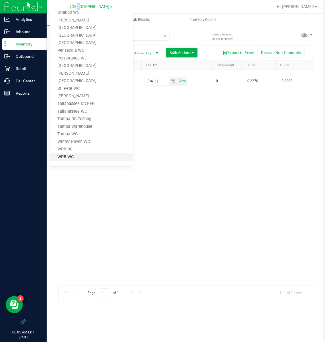
click at [80, 153] on link "WPB WC" at bounding box center [91, 157] width 83 height 8
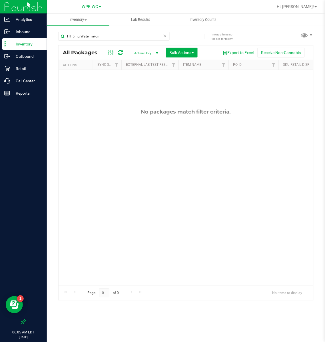
click at [165, 37] on icon at bounding box center [165, 35] width 4 height 7
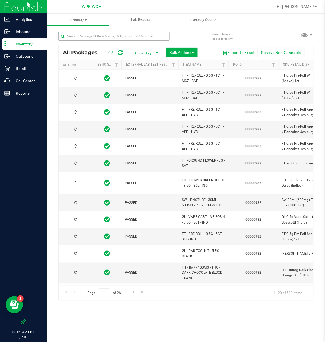
type input "[DATE]"
click at [137, 38] on input "text" at bounding box center [113, 36] width 111 height 9
paste input "Calm Theragel"
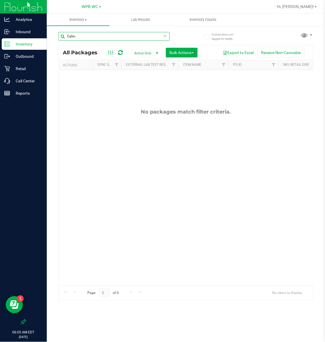
type input "Calm"
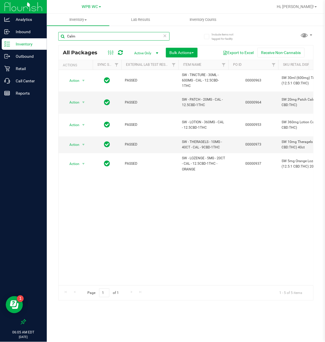
click at [167, 35] on input "Calm" at bounding box center [113, 36] width 111 height 9
click at [165, 37] on icon at bounding box center [165, 35] width 4 height 7
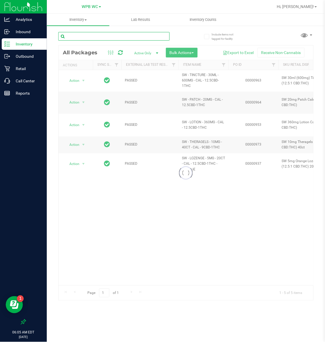
click at [112, 37] on input "text" at bounding box center [113, 36] width 111 height 9
paste input "SW 10mg Theragels Calm"
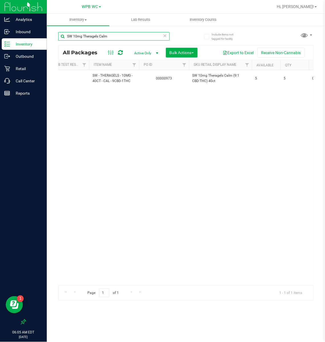
scroll to position [0, 130]
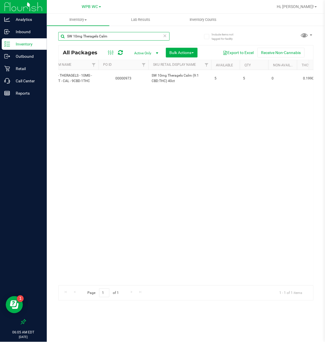
type input "SW 10mg Theragels Calm"
click at [95, 5] on span "WPB WC" at bounding box center [90, 6] width 16 height 5
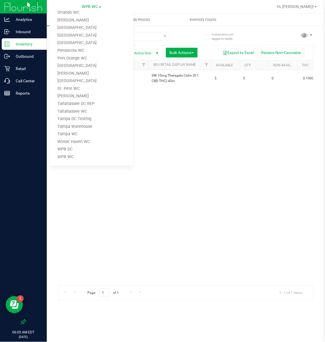
scroll to position [0, 0]
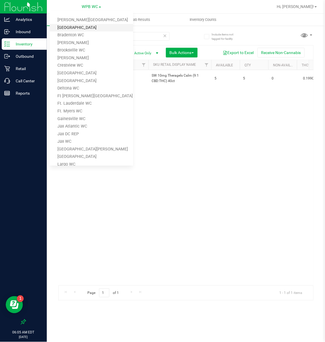
click at [75, 26] on link "[GEOGRAPHIC_DATA]" at bounding box center [91, 28] width 83 height 8
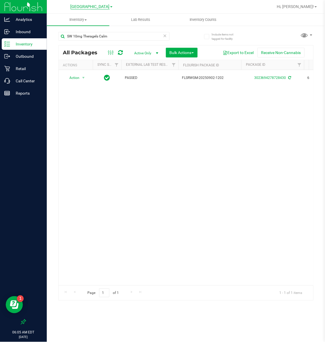
click at [91, 5] on span "[GEOGRAPHIC_DATA]" at bounding box center [90, 6] width 39 height 5
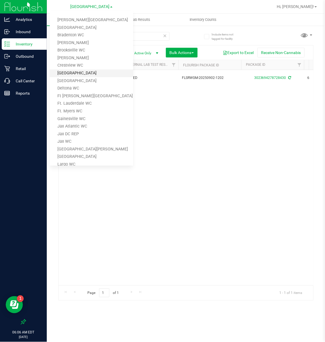
click at [79, 73] on link "[GEOGRAPHIC_DATA]" at bounding box center [91, 73] width 83 height 8
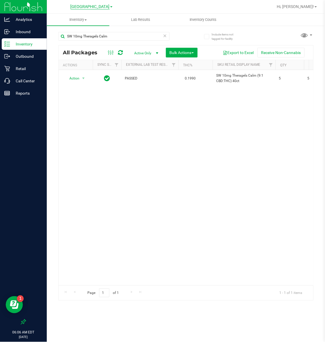
click at [83, 7] on span "[GEOGRAPHIC_DATA]" at bounding box center [90, 6] width 39 height 5
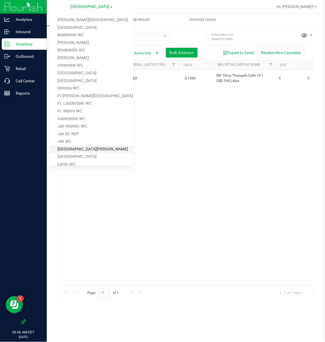
click at [74, 146] on link "[GEOGRAPHIC_DATA][PERSON_NAME]" at bounding box center [91, 149] width 83 height 8
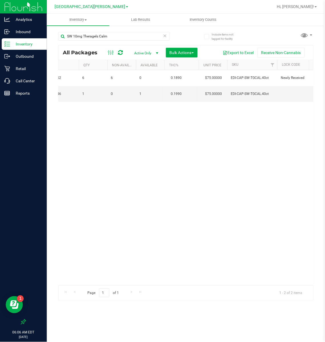
scroll to position [0, 319]
click at [82, 7] on span "[GEOGRAPHIC_DATA][PERSON_NAME]" at bounding box center [90, 6] width 71 height 5
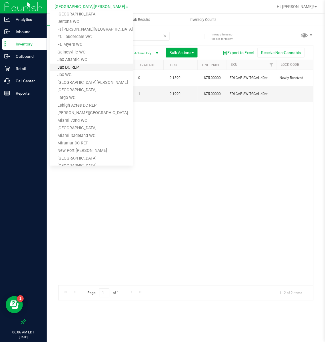
scroll to position [86, 0]
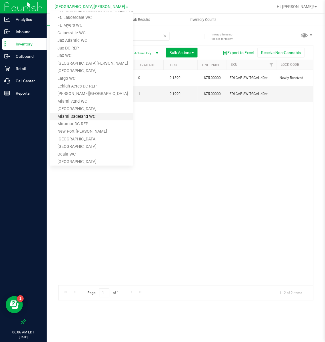
click at [83, 115] on link "Miami Dadeland WC" at bounding box center [91, 117] width 83 height 8
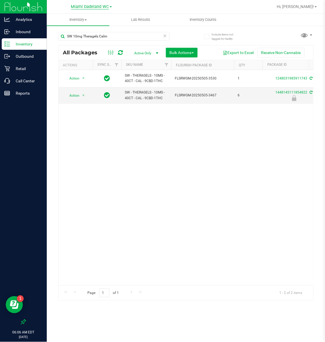
click at [93, 7] on span "Miami Dadeland WC" at bounding box center [90, 6] width 38 height 5
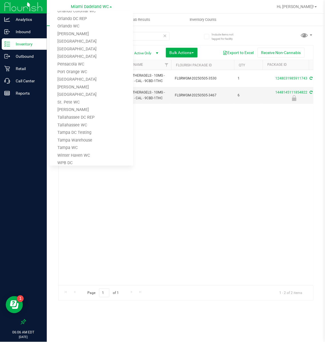
scroll to position [258, 0]
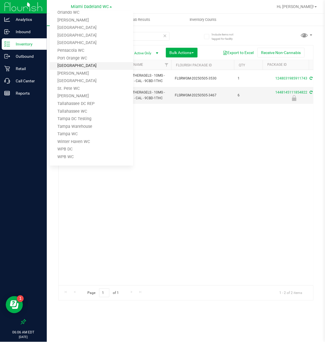
click at [56, 62] on link "[GEOGRAPHIC_DATA]" at bounding box center [91, 66] width 83 height 8
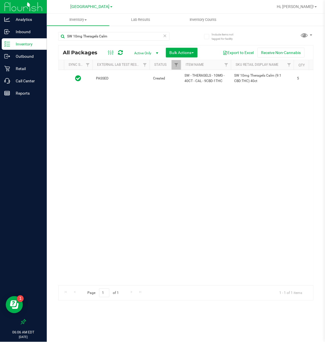
scroll to position [0, 76]
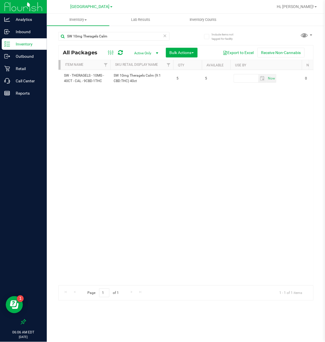
click at [167, 35] on icon at bounding box center [165, 35] width 4 height 7
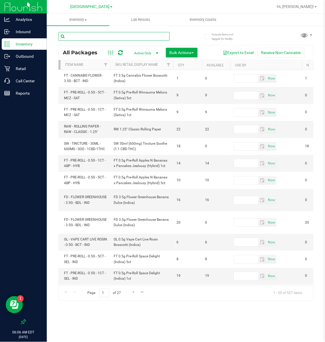
click at [78, 37] on input "text" at bounding box center [113, 36] width 111 height 9
paste input "SW 10mg Theragels Dream"
type input "SW 10mg Theragels Dream"
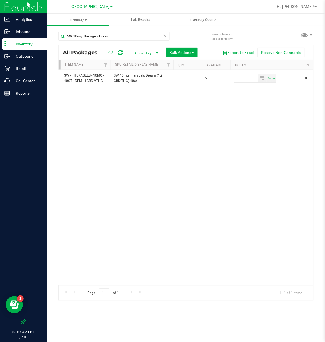
click at [98, 8] on span "[GEOGRAPHIC_DATA]" at bounding box center [90, 6] width 39 height 5
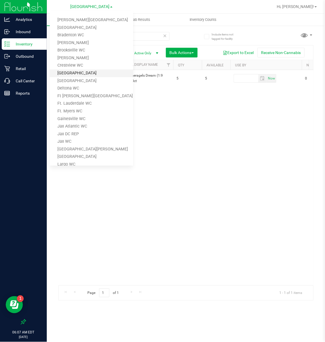
click at [76, 71] on link "[GEOGRAPHIC_DATA]" at bounding box center [91, 73] width 83 height 8
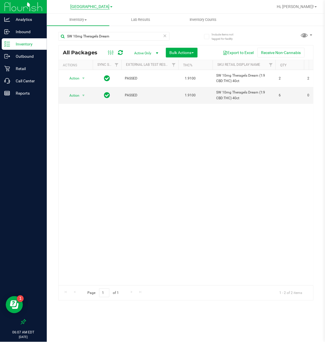
click at [103, 7] on span "[GEOGRAPHIC_DATA]" at bounding box center [90, 6] width 39 height 5
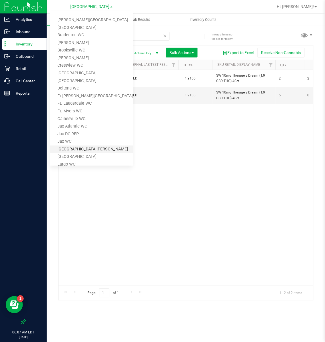
click at [76, 146] on link "[GEOGRAPHIC_DATA][PERSON_NAME]" at bounding box center [91, 149] width 83 height 8
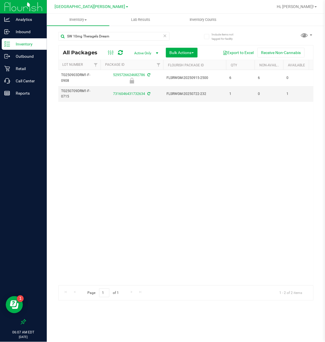
scroll to position [0, 174]
click at [81, 3] on div "[GEOGRAPHIC_DATA][PERSON_NAME] [PERSON_NAME][GEOGRAPHIC_DATA] [PERSON_NAME][GEO…" at bounding box center [91, 6] width 83 height 9
click at [82, 5] on span "[GEOGRAPHIC_DATA][PERSON_NAME]" at bounding box center [90, 6] width 71 height 5
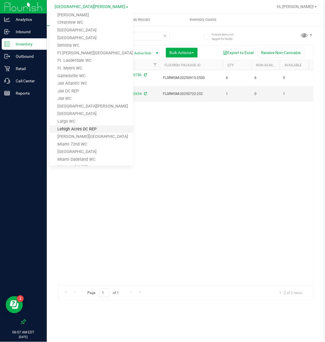
scroll to position [86, 0]
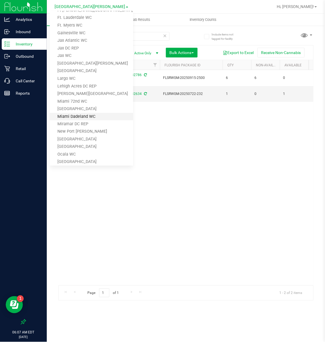
click at [82, 115] on link "Miami Dadeland WC" at bounding box center [91, 117] width 83 height 8
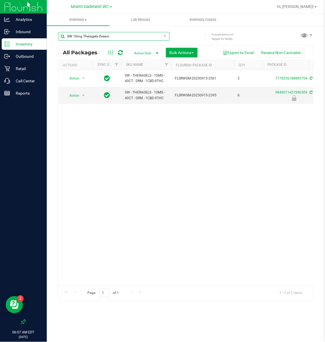
click at [163, 37] on input "SW 10mg Theragels Dream" at bounding box center [113, 36] width 111 height 9
click at [165, 35] on icon at bounding box center [165, 35] width 4 height 7
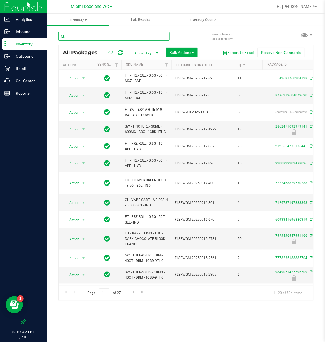
click at [108, 36] on input "text" at bounding box center [113, 36] width 111 height 9
paste input "SW 10mg Theragels Relief"
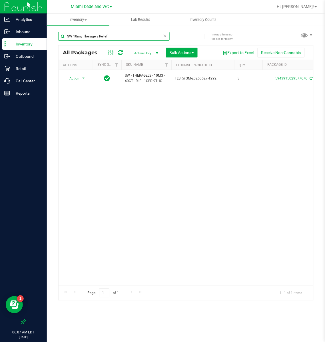
type input "SW 10mg Theragels Relief"
click at [94, 7] on span "Miami Dadeland WC" at bounding box center [90, 6] width 38 height 5
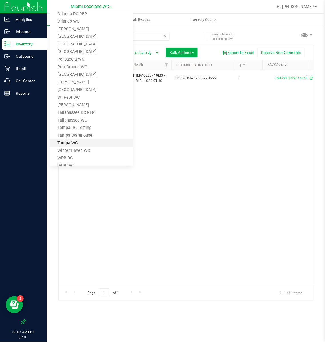
scroll to position [258, 0]
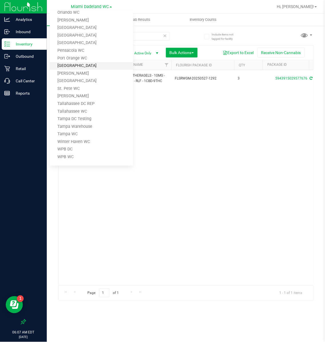
click at [71, 63] on link "[GEOGRAPHIC_DATA]" at bounding box center [91, 66] width 83 height 8
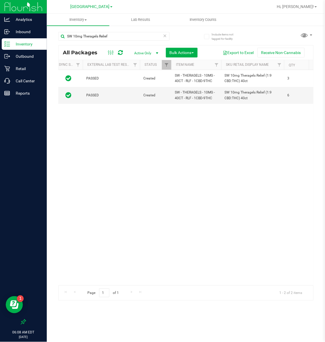
scroll to position [0, 101]
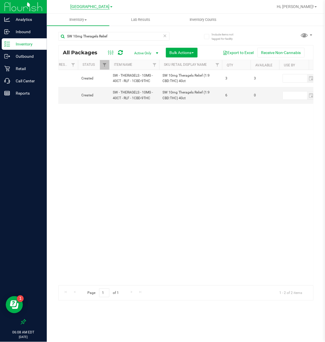
click at [92, 4] on link "[GEOGRAPHIC_DATA]" at bounding box center [92, 6] width 42 height 5
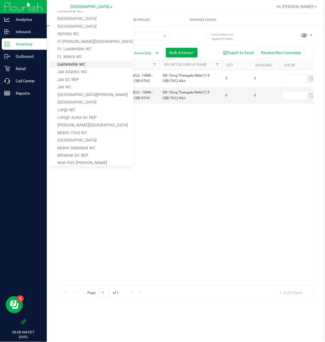
scroll to position [44, 0]
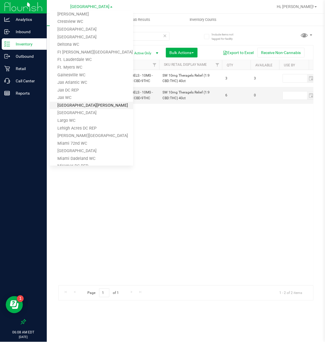
click at [81, 105] on link "[GEOGRAPHIC_DATA][PERSON_NAME]" at bounding box center [91, 106] width 83 height 8
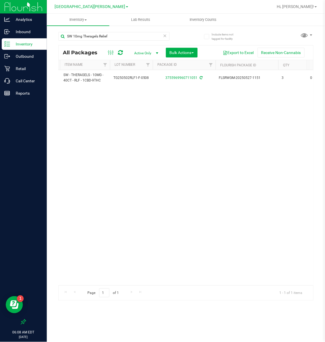
scroll to position [0, 139]
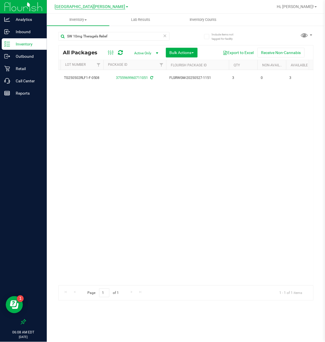
click at [92, 4] on span "[GEOGRAPHIC_DATA][PERSON_NAME]" at bounding box center [90, 6] width 71 height 5
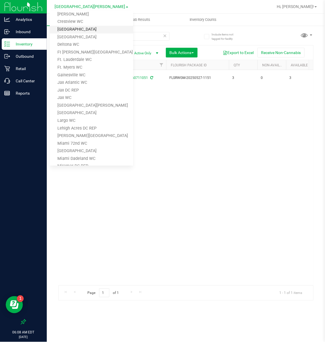
click at [79, 30] on link "[GEOGRAPHIC_DATA]" at bounding box center [91, 30] width 83 height 8
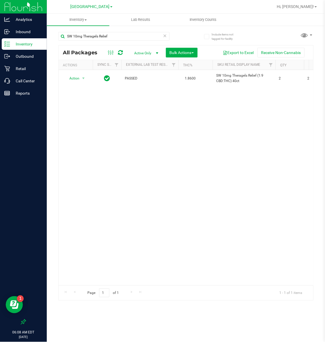
click at [163, 36] on icon at bounding box center [165, 35] width 4 height 7
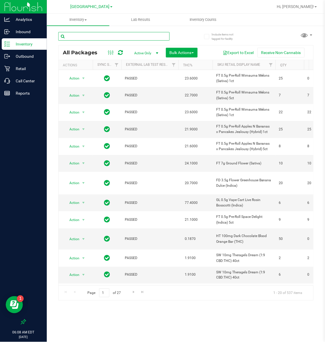
click at [100, 36] on input "text" at bounding box center [113, 36] width 111 height 9
paste input "SW 25mg Theragels Extra Strength Relief"
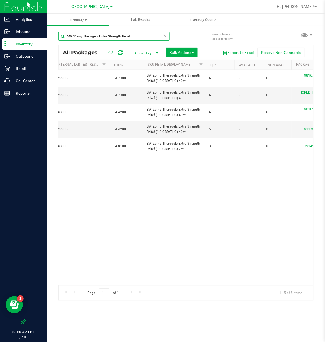
scroll to position [0, 90]
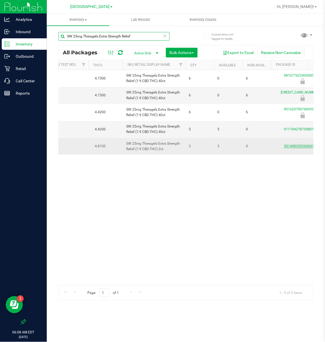
type input "SW 25mg Theragels Extra Strength Relief"
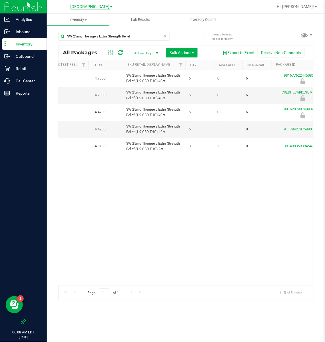
click at [103, 7] on span "[GEOGRAPHIC_DATA]" at bounding box center [90, 6] width 39 height 5
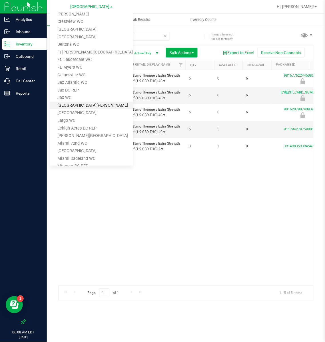
click at [69, 104] on link "[GEOGRAPHIC_DATA][PERSON_NAME]" at bounding box center [91, 106] width 83 height 8
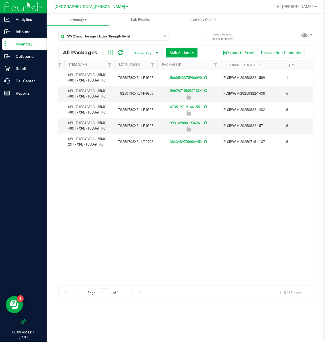
scroll to position [0, 115]
click at [83, 7] on span "[GEOGRAPHIC_DATA][PERSON_NAME]" at bounding box center [90, 6] width 71 height 5
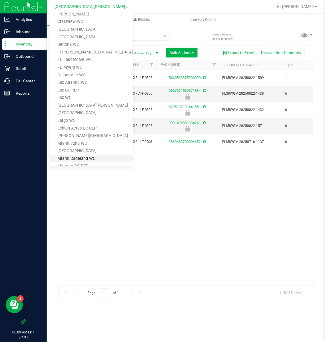
click at [87, 155] on link "Miami Dadeland WC" at bounding box center [91, 159] width 83 height 8
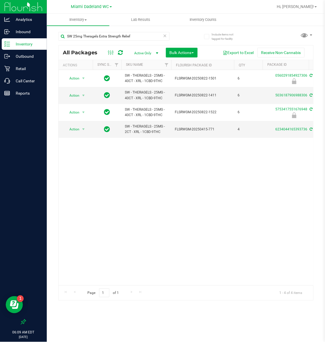
scroll to position [0, 27]
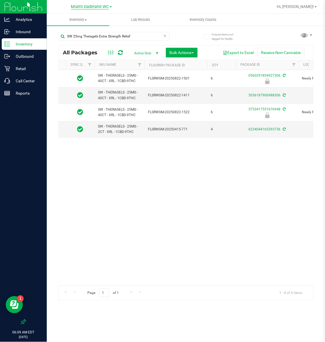
click at [97, 6] on span "Miami Dadeland WC" at bounding box center [90, 6] width 38 height 5
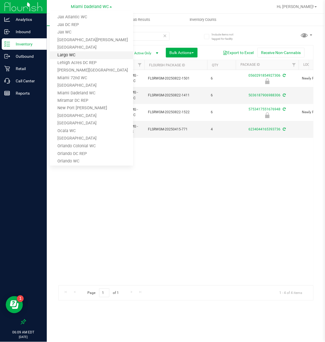
scroll to position [258, 0]
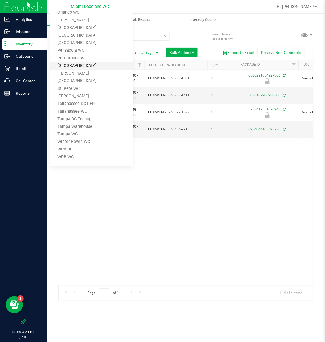
click at [64, 66] on link "[GEOGRAPHIC_DATA]" at bounding box center [91, 66] width 83 height 8
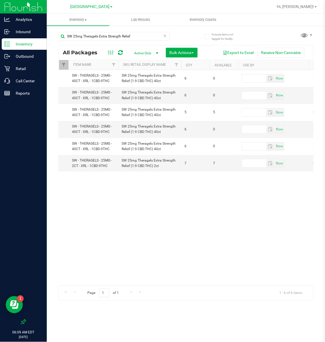
scroll to position [0, 149]
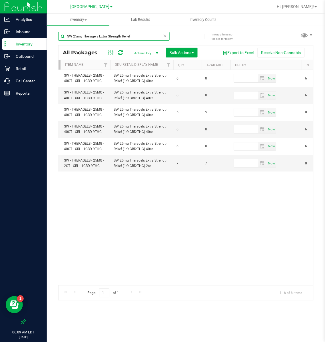
click at [167, 37] on input "SW 25mg Theragels Extra Strength Relief" at bounding box center [113, 36] width 111 height 9
click at [165, 33] on icon at bounding box center [165, 35] width 4 height 7
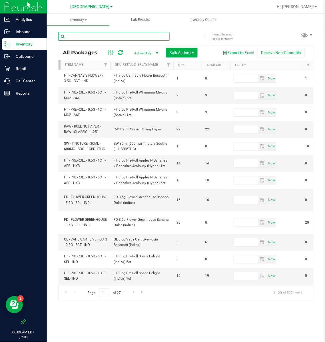
click at [127, 36] on input "text" at bounding box center [113, 36] width 111 height 9
paste input "SW 10mg Theragels Soothe"
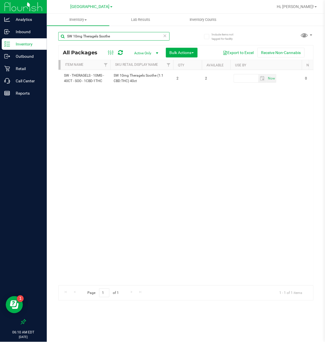
type input "SW 10mg Theragels Soothe"
click at [98, 9] on div "[GEOGRAPHIC_DATA] WC [PERSON_NAME][GEOGRAPHIC_DATA] [PERSON_NAME][GEOGRAPHIC_DA…" at bounding box center [92, 6] width 42 height 7
click at [98, 8] on span "[GEOGRAPHIC_DATA]" at bounding box center [90, 6] width 39 height 5
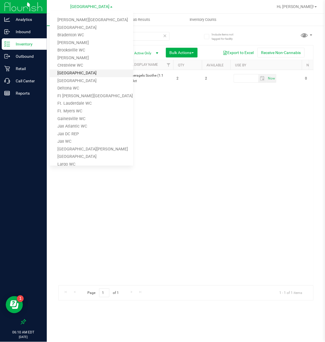
click at [73, 70] on link "[GEOGRAPHIC_DATA]" at bounding box center [91, 73] width 83 height 8
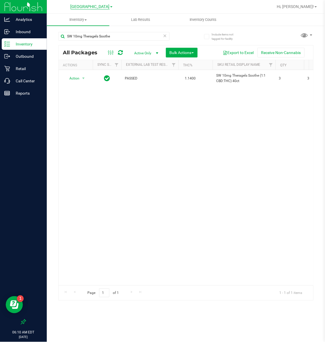
click at [84, 7] on span "[GEOGRAPHIC_DATA]" at bounding box center [90, 6] width 39 height 5
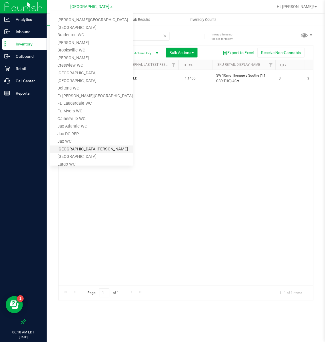
click at [66, 146] on link "[GEOGRAPHIC_DATA][PERSON_NAME]" at bounding box center [91, 149] width 83 height 8
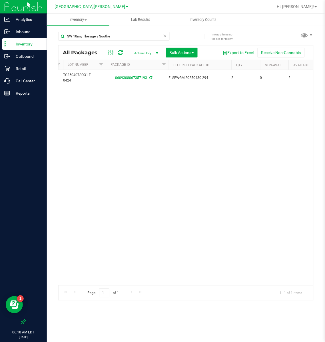
scroll to position [0, 169]
click at [91, 11] on div "[GEOGRAPHIC_DATA][PERSON_NAME] [PERSON_NAME][GEOGRAPHIC_DATA] [PERSON_NAME][GEO…" at bounding box center [91, 6] width 83 height 9
click at [91, 7] on span "[GEOGRAPHIC_DATA][PERSON_NAME]" at bounding box center [90, 6] width 71 height 5
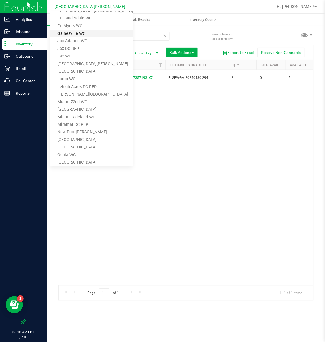
scroll to position [86, 0]
click at [82, 116] on link "Miami Dadeland WC" at bounding box center [91, 117] width 83 height 8
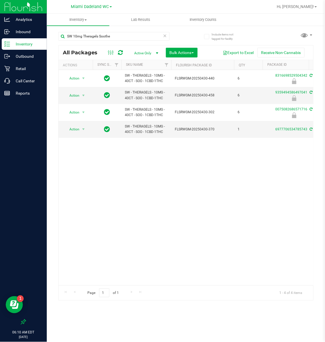
click at [164, 35] on icon at bounding box center [165, 35] width 4 height 7
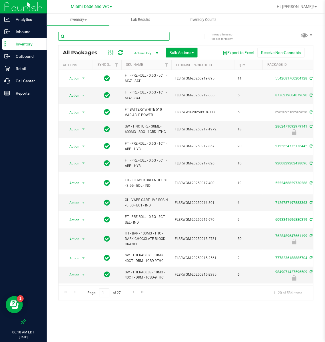
click at [107, 37] on input "text" at bounding box center [113, 36] width 111 height 9
paste input "SW 10mg Theragels [DEMOGRAPHIC_DATA]"
type input "SW 10mg Theragels [DEMOGRAPHIC_DATA]"
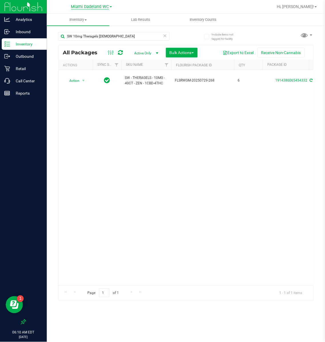
click at [99, 4] on div "Miami Dadeland WC [PERSON_NAME][GEOGRAPHIC_DATA] [PERSON_NAME][GEOGRAPHIC_DATA]…" at bounding box center [91, 6] width 41 height 7
click at [97, 5] on span "Miami Dadeland WC" at bounding box center [90, 6] width 38 height 5
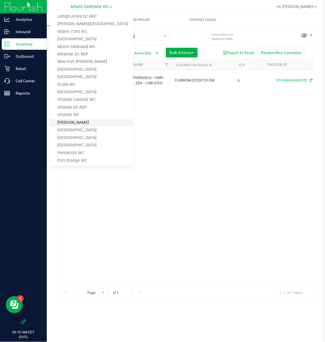
scroll to position [214, 0]
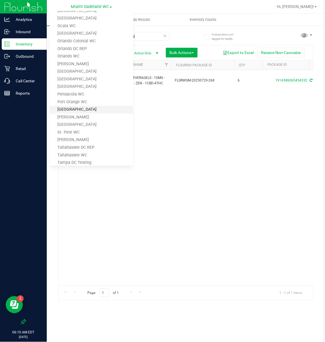
click at [76, 107] on link "[GEOGRAPHIC_DATA]" at bounding box center [91, 110] width 83 height 8
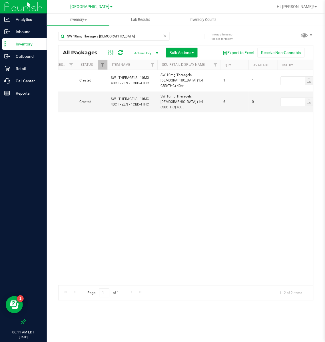
scroll to position [0, 107]
click at [89, 4] on link "[GEOGRAPHIC_DATA]" at bounding box center [92, 6] width 42 height 5
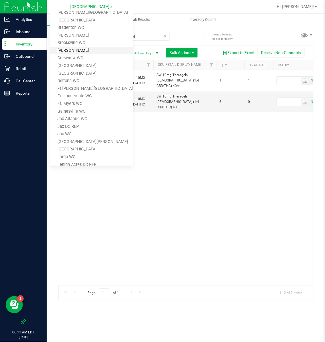
scroll to position [0, 0]
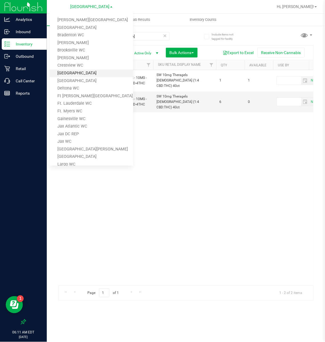
click at [79, 71] on link "[GEOGRAPHIC_DATA]" at bounding box center [91, 73] width 83 height 8
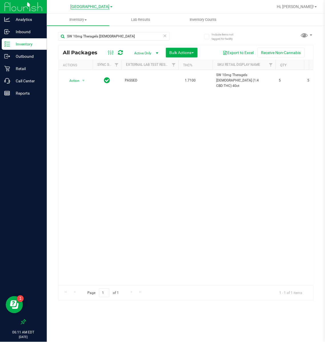
click at [96, 4] on span "[GEOGRAPHIC_DATA]" at bounding box center [90, 6] width 39 height 5
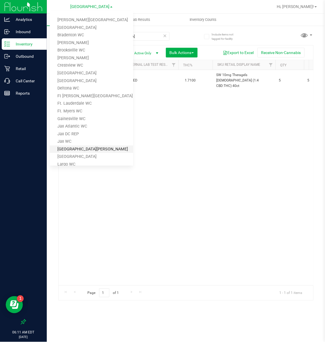
click at [67, 146] on link "[GEOGRAPHIC_DATA][PERSON_NAME]" at bounding box center [91, 149] width 83 height 8
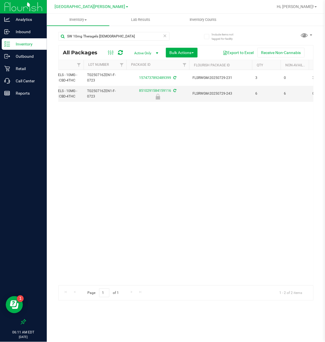
scroll to position [0, 163]
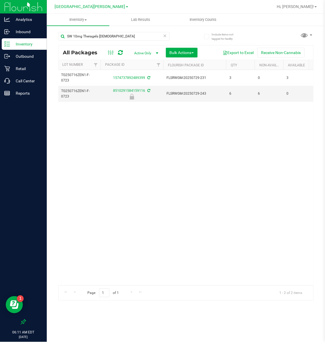
click at [167, 36] on icon at bounding box center [165, 35] width 4 height 7
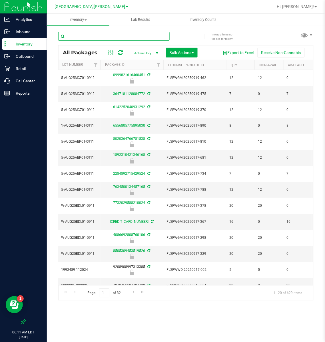
click at [109, 37] on input "text" at bounding box center [113, 36] width 111 height 9
paste input "Balm"
type input "Balm"
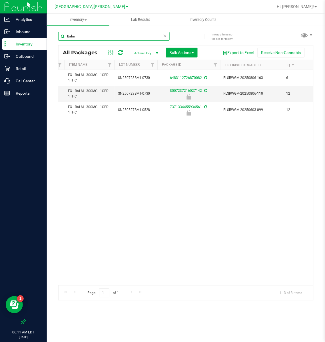
scroll to position [0, 149]
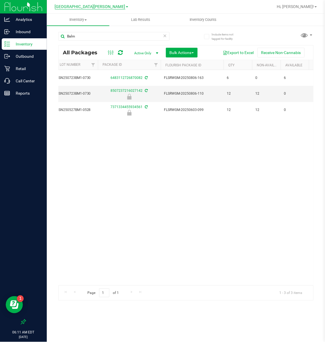
click at [94, 4] on span "[GEOGRAPHIC_DATA][PERSON_NAME]" at bounding box center [90, 6] width 71 height 5
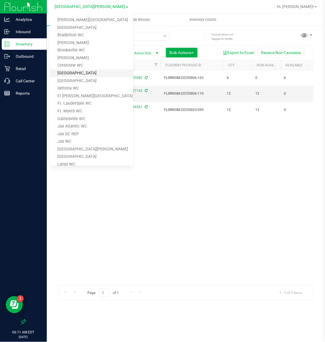
click at [77, 70] on link "[GEOGRAPHIC_DATA]" at bounding box center [91, 73] width 83 height 8
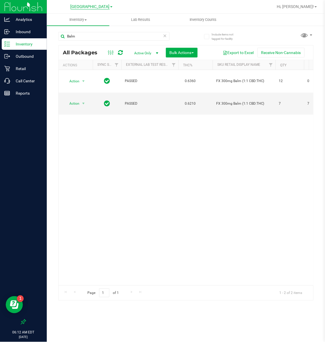
click at [99, 9] on span "[GEOGRAPHIC_DATA]" at bounding box center [90, 6] width 39 height 5
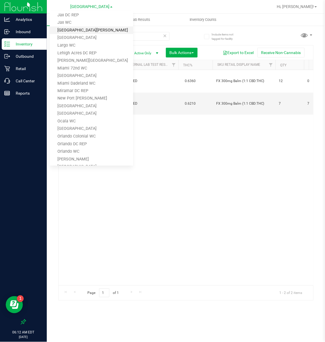
scroll to position [128, 0]
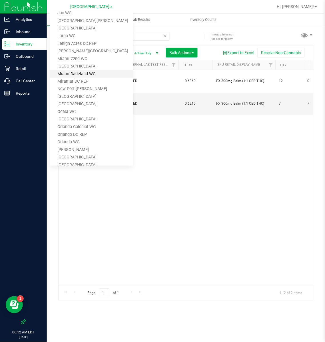
click at [85, 74] on link "Miami Dadeland WC" at bounding box center [91, 74] width 83 height 8
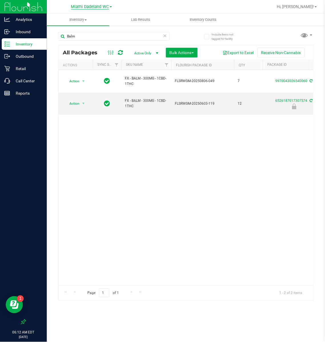
click at [96, 6] on span "Miami Dadeland WC" at bounding box center [90, 6] width 38 height 5
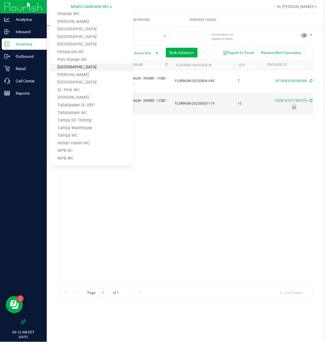
scroll to position [258, 0]
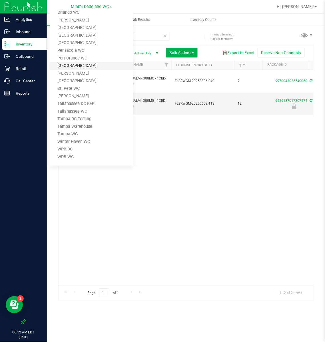
click at [76, 63] on link "[GEOGRAPHIC_DATA]" at bounding box center [91, 66] width 83 height 8
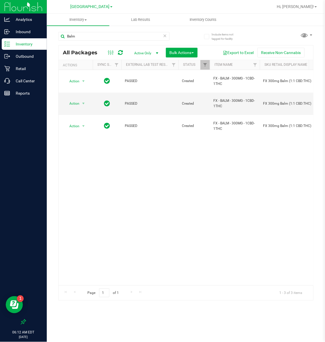
scroll to position [0, 99]
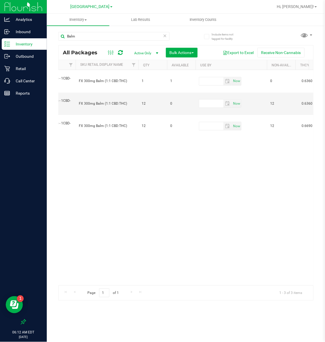
click at [99, 2] on div "[GEOGRAPHIC_DATA] WC [PERSON_NAME][GEOGRAPHIC_DATA] [PERSON_NAME][GEOGRAPHIC_DA…" at bounding box center [93, 6] width 86 height 11
click at [100, 5] on span "[GEOGRAPHIC_DATA]" at bounding box center [90, 6] width 39 height 5
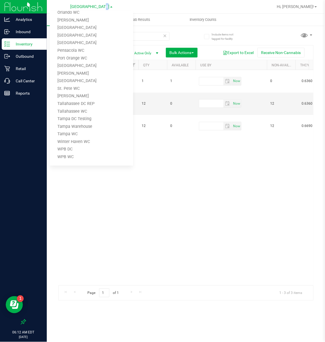
scroll to position [0, 0]
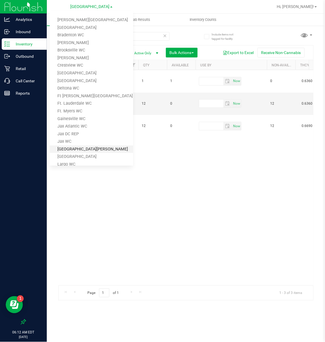
click at [72, 146] on link "[GEOGRAPHIC_DATA][PERSON_NAME]" at bounding box center [91, 149] width 83 height 8
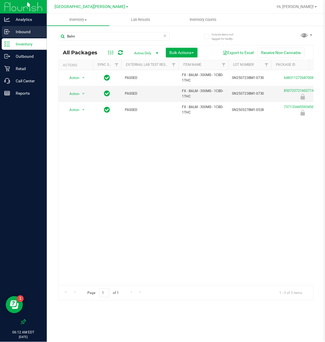
click at [31, 32] on p "Inbound" at bounding box center [27, 31] width 34 height 7
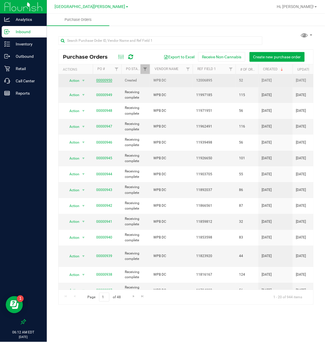
click at [104, 80] on link "00000950" at bounding box center [104, 80] width 16 height 4
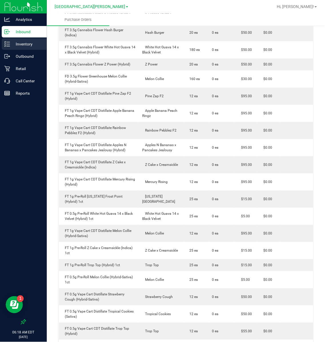
scroll to position [101, 0]
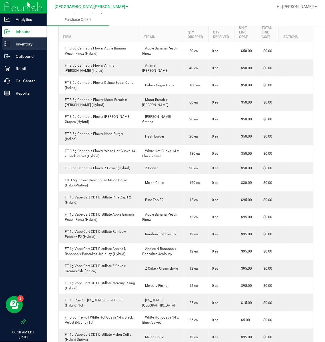
click at [21, 43] on p "Inventory" at bounding box center [27, 44] width 34 height 7
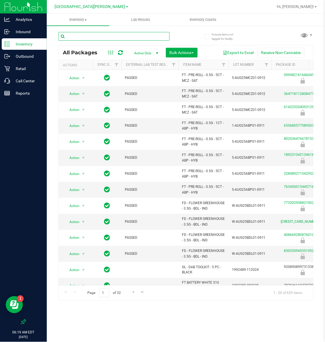
click at [79, 36] on input "text" at bounding box center [113, 36] width 111 height 9
type input "arr"
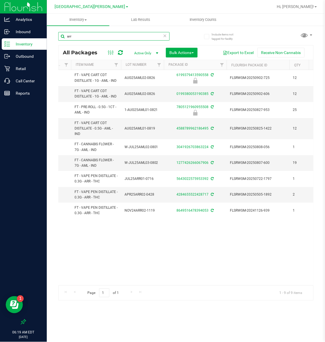
scroll to position [0, 121]
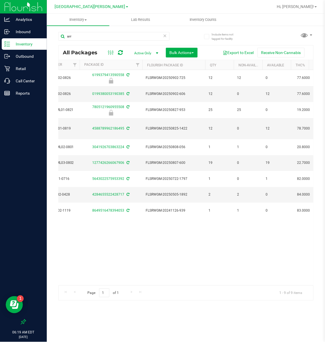
drag, startPoint x: 183, startPoint y: 278, endPoint x: 139, endPoint y: 278, distance: 43.7
click at [139, 278] on div "Action Action Edit attributes Global inventory Package audit log Print package …" at bounding box center [186, 177] width 255 height 215
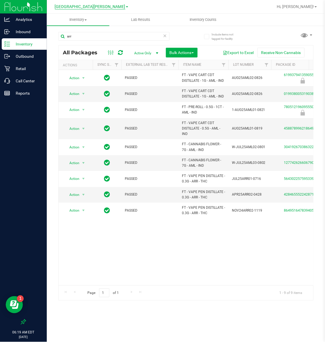
click at [91, 7] on span "[GEOGRAPHIC_DATA][PERSON_NAME]" at bounding box center [90, 6] width 71 height 5
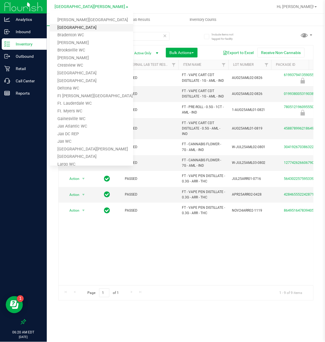
click at [84, 28] on link "[GEOGRAPHIC_DATA]" at bounding box center [91, 28] width 83 height 8
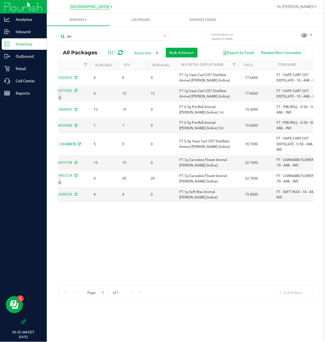
click at [95, 8] on span "[GEOGRAPHIC_DATA]" at bounding box center [90, 6] width 39 height 5
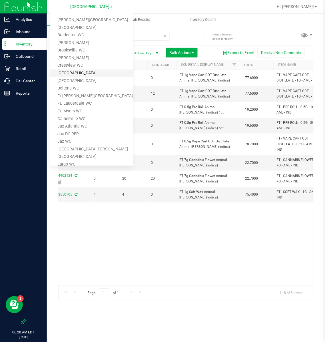
click at [71, 70] on link "[GEOGRAPHIC_DATA]" at bounding box center [91, 73] width 83 height 8
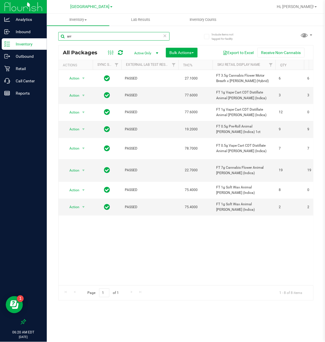
drag, startPoint x: 94, startPoint y: 38, endPoint x: 66, endPoint y: 39, distance: 27.4
click at [66, 39] on input "arr" at bounding box center [113, 36] width 111 height 9
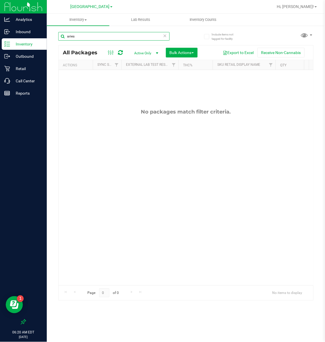
drag, startPoint x: 95, startPoint y: 36, endPoint x: 57, endPoint y: 38, distance: 38.0
click at [57, 38] on div "Include items not tagged for facility aries All Packages Active Only Active Onl…" at bounding box center [186, 112] width 278 height 174
type input "rising"
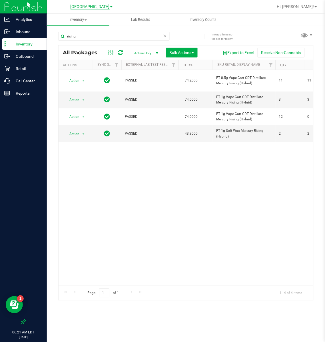
click at [96, 4] on span "[GEOGRAPHIC_DATA]" at bounding box center [90, 6] width 39 height 5
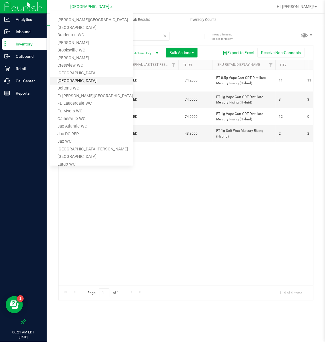
click at [71, 81] on link "[GEOGRAPHIC_DATA]" at bounding box center [91, 81] width 83 height 8
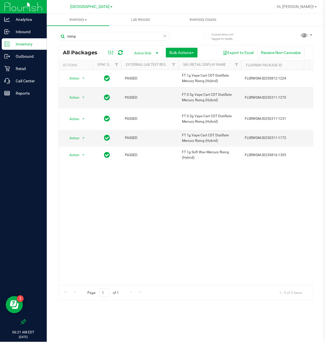
click at [92, 9] on span "[GEOGRAPHIC_DATA]" at bounding box center [90, 6] width 39 height 5
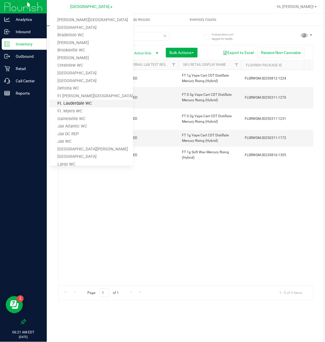
click at [76, 101] on link "Ft. Lauderdale WC" at bounding box center [91, 104] width 83 height 8
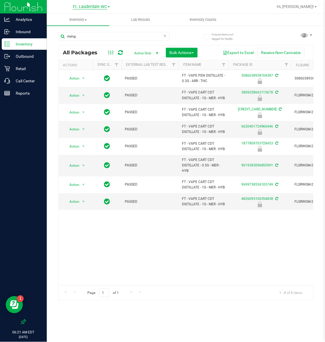
click at [101, 8] on span "Ft. Lauderdale WC" at bounding box center [90, 6] width 34 height 5
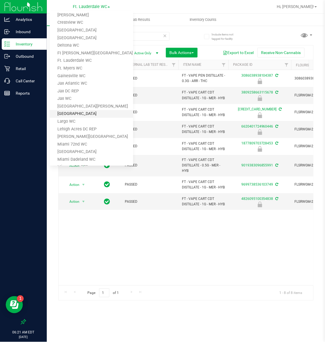
scroll to position [86, 0]
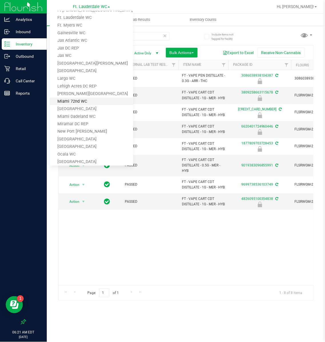
click at [79, 101] on link "Miami 72nd WC" at bounding box center [91, 102] width 83 height 8
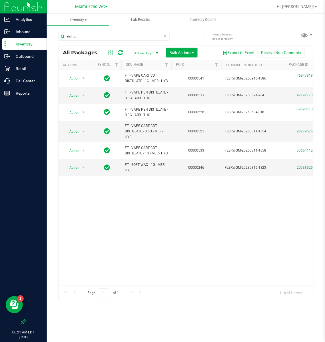
click at [164, 35] on icon at bounding box center [165, 35] width 4 height 7
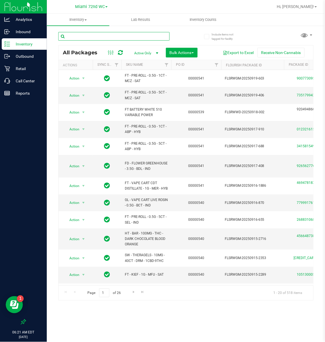
click at [126, 37] on input "text" at bounding box center [113, 36] width 111 height 9
type input "autumn"
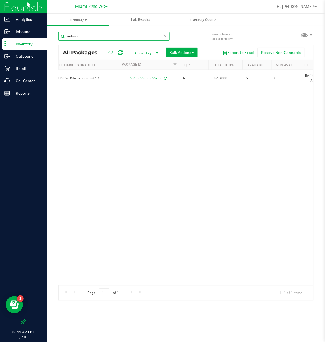
scroll to position [0, 171]
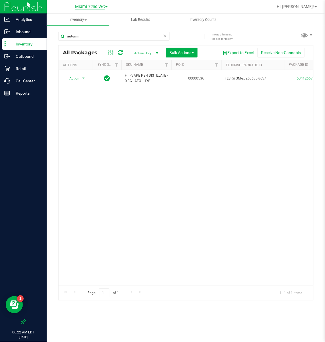
click at [75, 5] on span "Miami 72nd WC" at bounding box center [90, 6] width 30 height 5
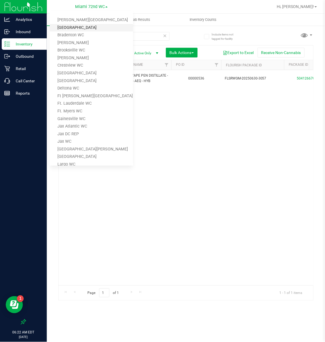
click at [85, 25] on link "[GEOGRAPHIC_DATA]" at bounding box center [91, 28] width 83 height 8
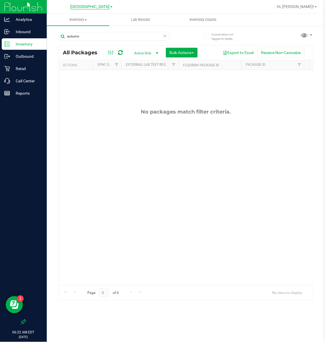
click at [99, 7] on span "[GEOGRAPHIC_DATA]" at bounding box center [90, 6] width 39 height 5
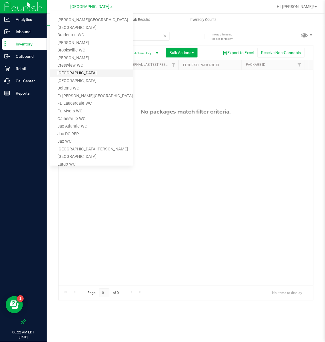
click at [75, 71] on link "[GEOGRAPHIC_DATA]" at bounding box center [91, 73] width 83 height 8
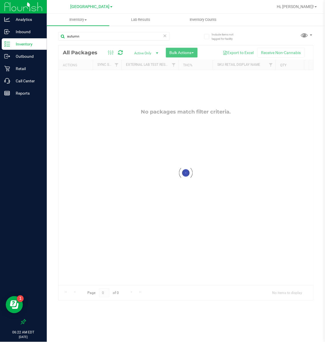
click at [95, 7] on span "[GEOGRAPHIC_DATA]" at bounding box center [90, 6] width 39 height 5
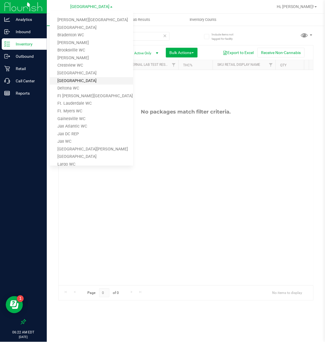
click at [67, 78] on link "[GEOGRAPHIC_DATA]" at bounding box center [91, 81] width 83 height 8
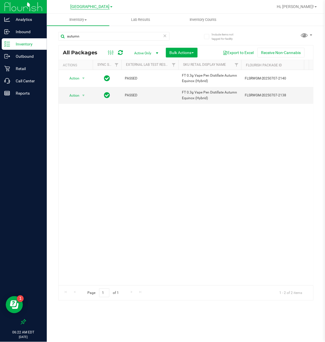
click at [92, 5] on span "[GEOGRAPHIC_DATA]" at bounding box center [90, 6] width 39 height 5
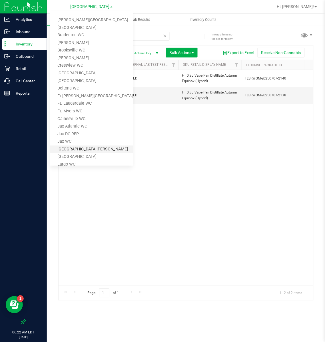
click at [71, 147] on link "[GEOGRAPHIC_DATA][PERSON_NAME]" at bounding box center [91, 149] width 83 height 8
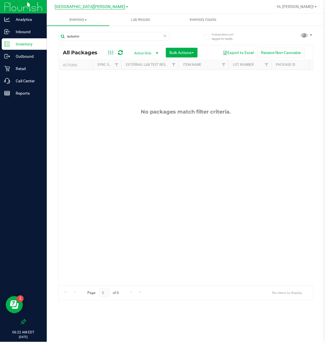
click at [89, 8] on span "[GEOGRAPHIC_DATA][PERSON_NAME]" at bounding box center [90, 6] width 71 height 5
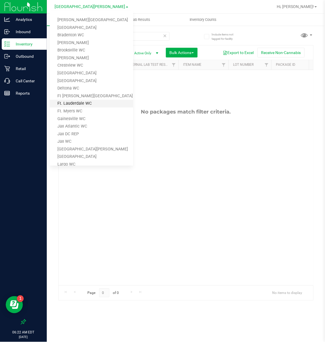
click at [72, 101] on link "Ft. Lauderdale WC" at bounding box center [91, 104] width 83 height 8
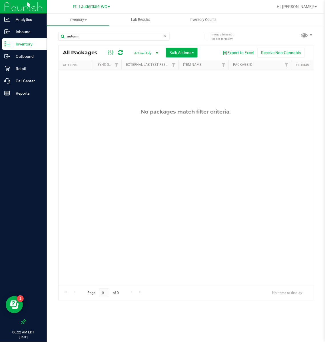
click at [167, 35] on icon at bounding box center [165, 35] width 4 height 7
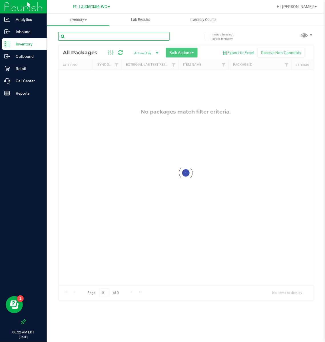
click at [143, 36] on input "text" at bounding box center [113, 36] width 111 height 9
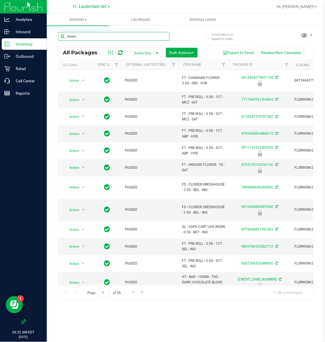
type input "moon"
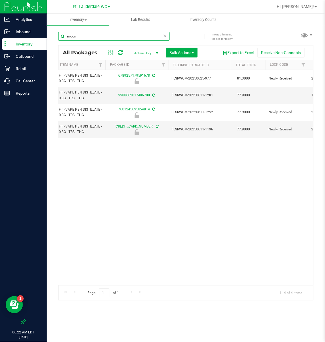
scroll to position [0, 143]
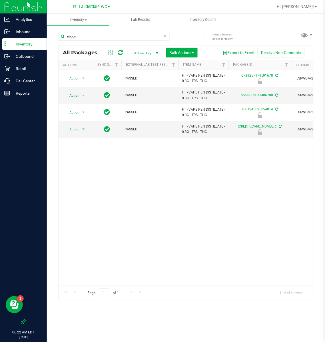
click at [165, 35] on icon at bounding box center [165, 35] width 4 height 7
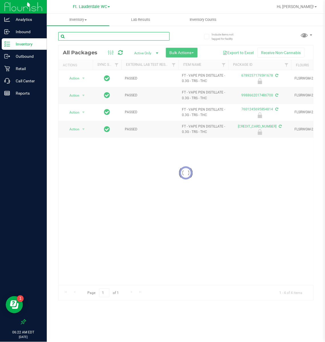
click at [138, 35] on input "text" at bounding box center [113, 36] width 111 height 9
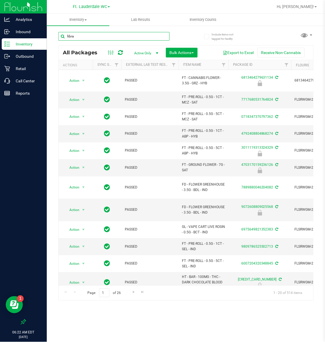
type input "libra"
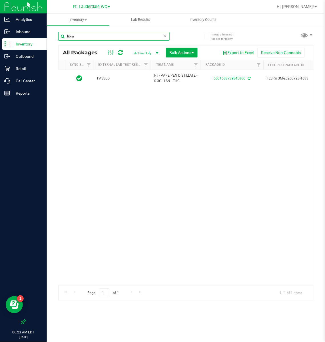
scroll to position [0, 95]
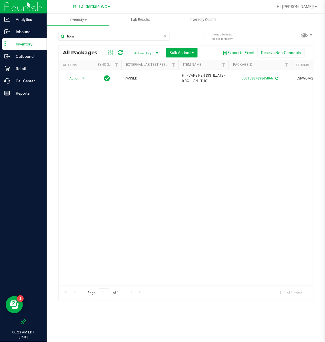
click at [93, 4] on link "Ft. Lauderdale WC" at bounding box center [91, 6] width 37 height 5
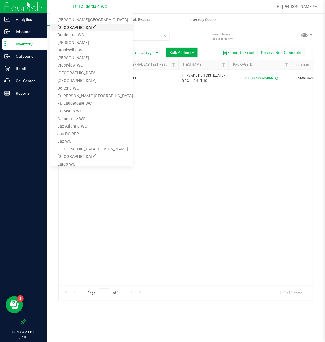
click at [80, 27] on link "[GEOGRAPHIC_DATA]" at bounding box center [91, 28] width 83 height 8
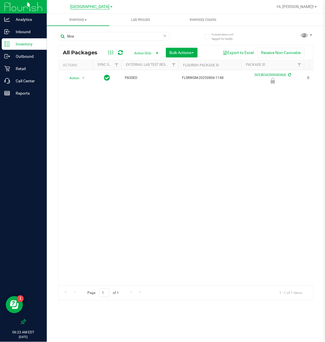
click at [102, 7] on span "[GEOGRAPHIC_DATA]" at bounding box center [90, 6] width 39 height 5
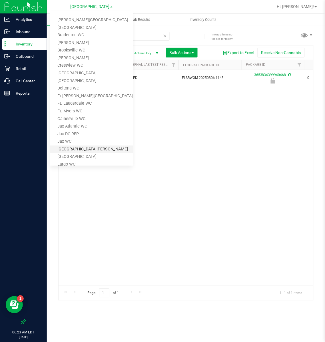
click at [69, 147] on link "[GEOGRAPHIC_DATA][PERSON_NAME]" at bounding box center [91, 149] width 83 height 8
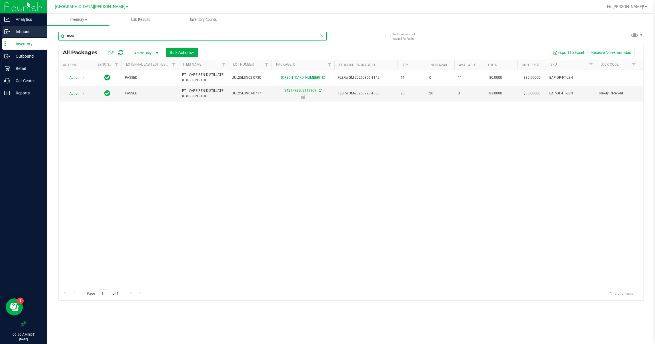
drag, startPoint x: 47, startPoint y: 37, endPoint x: 33, endPoint y: 37, distance: 14.6
click at [42, 37] on div "Analytics Inbound Inventory Outbound Retail Call Center Reports 06:50 AM EDT [D…" at bounding box center [327, 172] width 655 height 344
type input "tangerine"
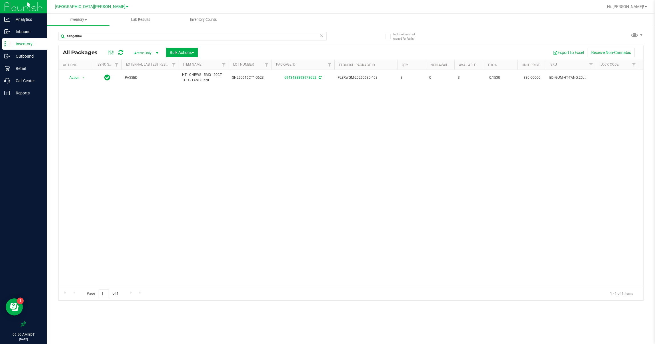
click at [85, 4] on link "[GEOGRAPHIC_DATA][PERSON_NAME]" at bounding box center [91, 6] width 73 height 5
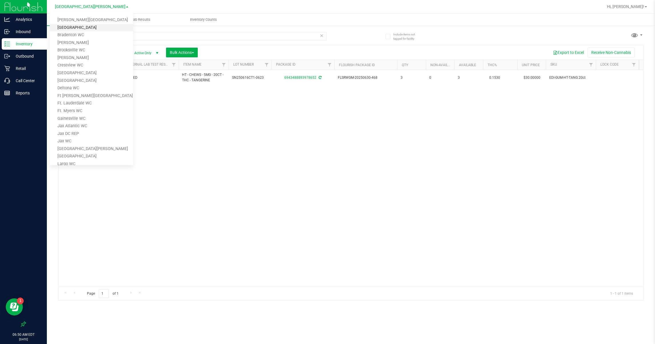
click at [81, 25] on link "[GEOGRAPHIC_DATA]" at bounding box center [91, 28] width 83 height 8
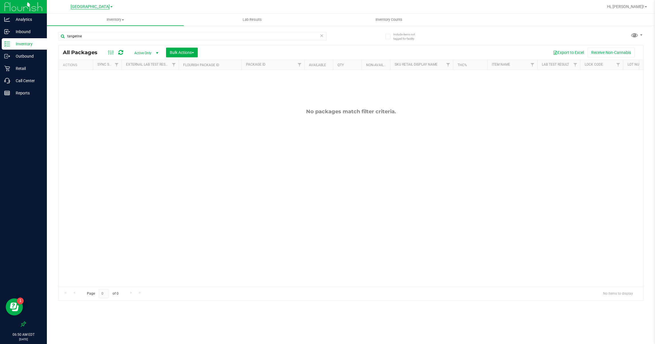
click at [104, 7] on span "[GEOGRAPHIC_DATA]" at bounding box center [90, 6] width 39 height 5
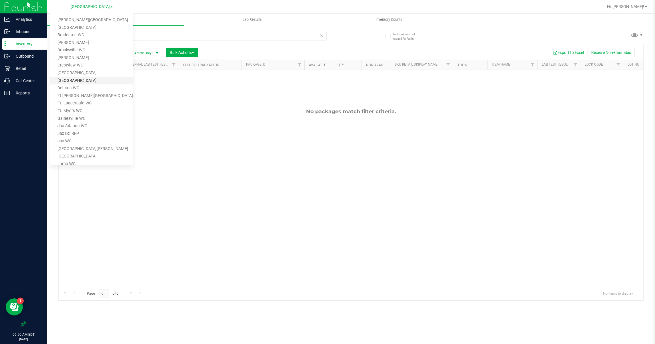
click at [79, 78] on link "[GEOGRAPHIC_DATA]" at bounding box center [91, 81] width 83 height 8
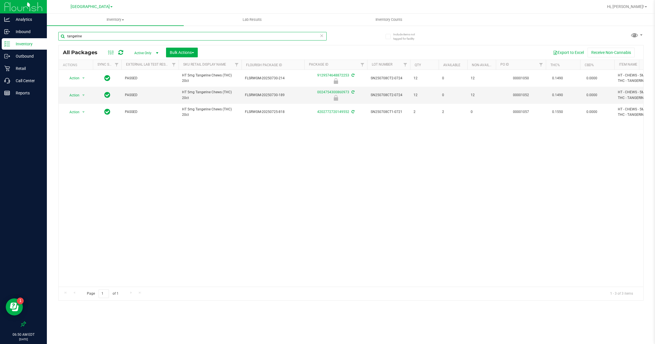
drag, startPoint x: 68, startPoint y: 38, endPoint x: 47, endPoint y: 39, distance: 21.1
click at [48, 39] on div "Include items not tagged for facility tangerine All Packages Active Only Active…" at bounding box center [351, 112] width 608 height 174
type input "mixed [PERSON_NAME]"
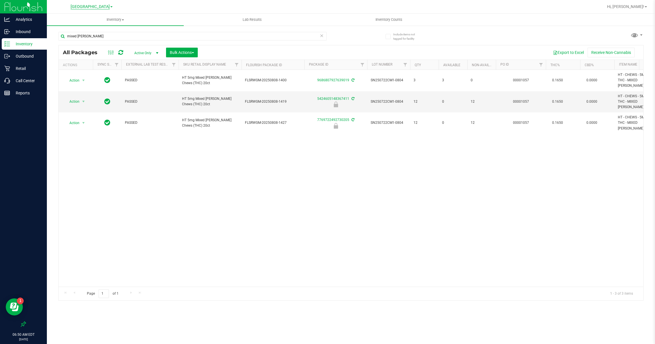
click at [85, 5] on span "[GEOGRAPHIC_DATA]" at bounding box center [90, 6] width 39 height 5
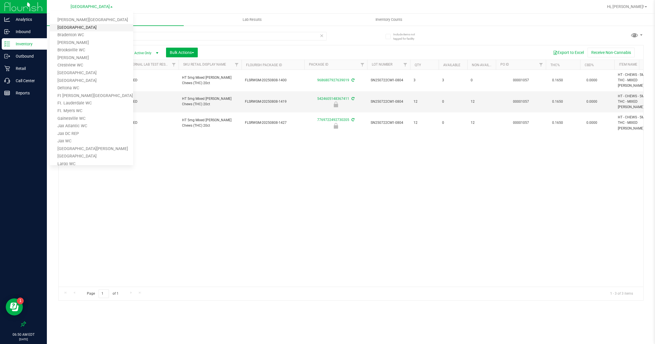
click at [80, 25] on link "[GEOGRAPHIC_DATA]" at bounding box center [91, 28] width 83 height 8
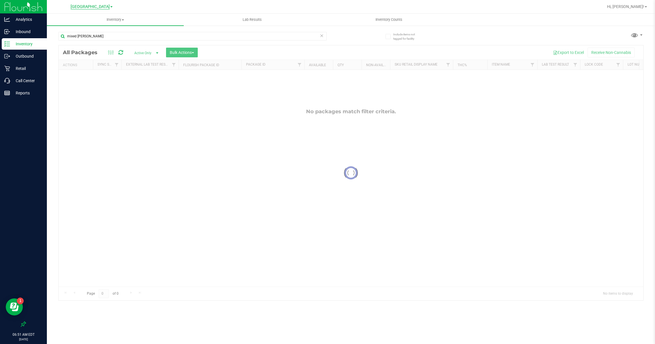
click at [89, 5] on span "[GEOGRAPHIC_DATA]" at bounding box center [90, 6] width 39 height 5
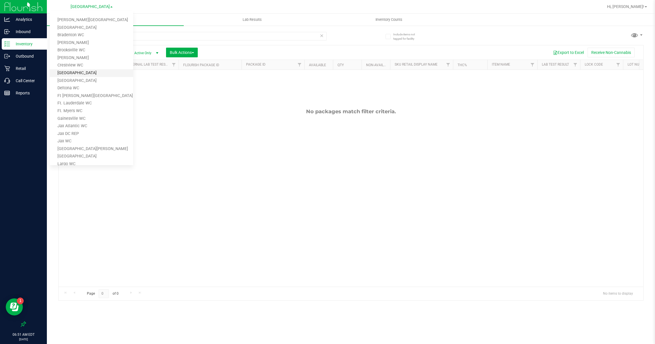
click at [74, 72] on link "[GEOGRAPHIC_DATA]" at bounding box center [91, 73] width 83 height 8
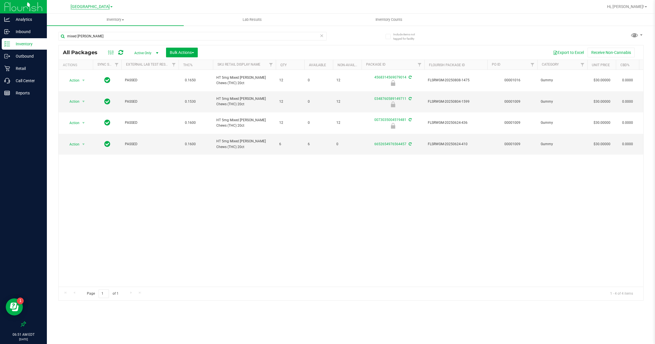
click at [86, 7] on span "[GEOGRAPHIC_DATA]" at bounding box center [90, 6] width 39 height 5
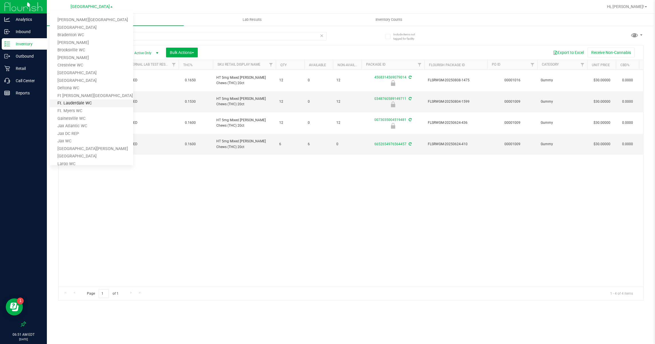
click at [73, 103] on link "Ft. Lauderdale WC" at bounding box center [91, 104] width 83 height 8
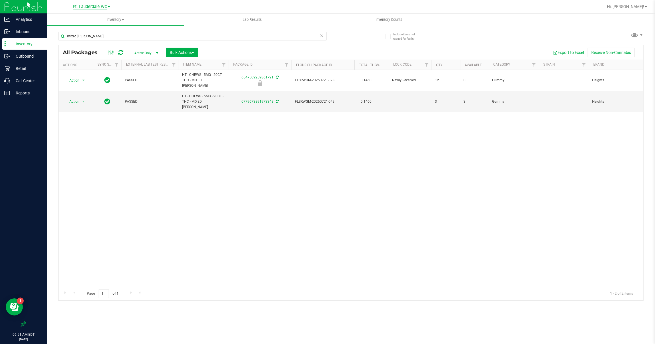
click at [104, 6] on span "Ft. Lauderdale WC" at bounding box center [90, 6] width 34 height 5
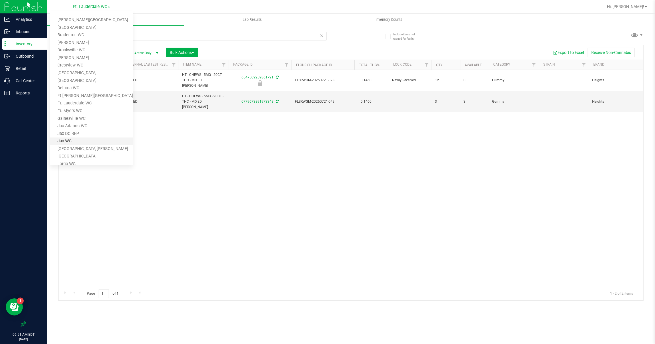
click at [71, 144] on link "Jax WC" at bounding box center [91, 142] width 83 height 8
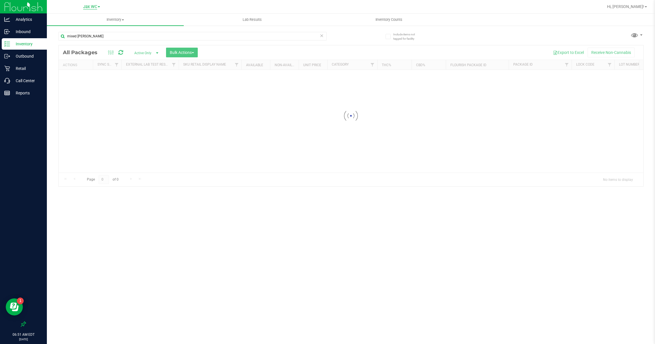
click at [90, 6] on span "Jax WC" at bounding box center [90, 6] width 14 height 5
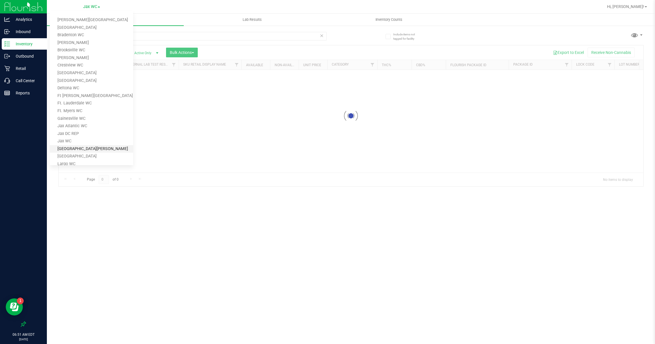
click at [68, 146] on div "Jax WC [PERSON_NAME][GEOGRAPHIC_DATA] [PERSON_NAME][GEOGRAPHIC_DATA] [GEOGRAPHI…" at bounding box center [351, 172] width 608 height 344
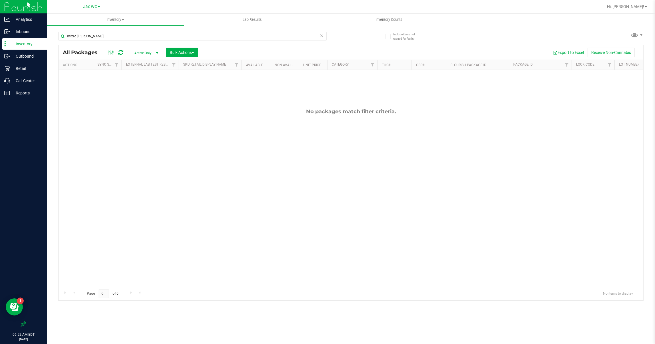
click at [88, 4] on link "Jax WC" at bounding box center [91, 6] width 17 height 5
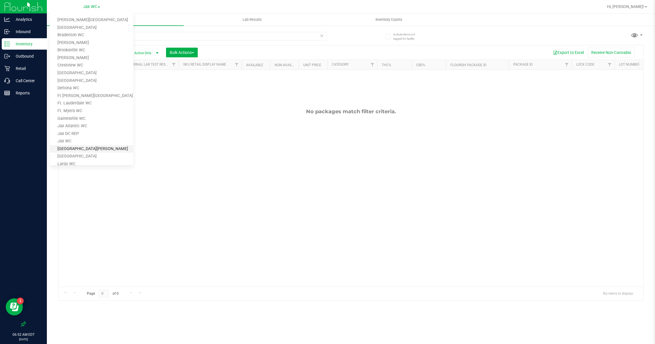
click at [64, 146] on link "[GEOGRAPHIC_DATA][PERSON_NAME]" at bounding box center [91, 149] width 83 height 8
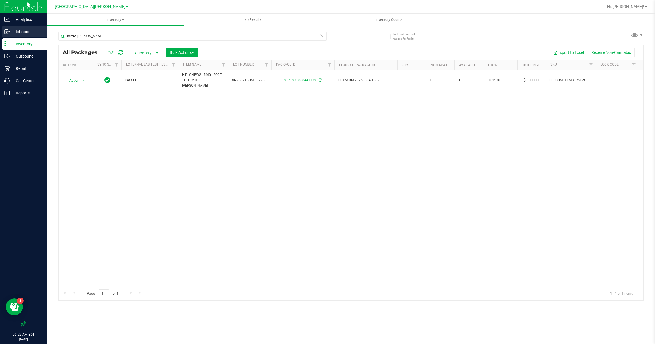
click at [9, 33] on icon at bounding box center [7, 32] width 6 height 6
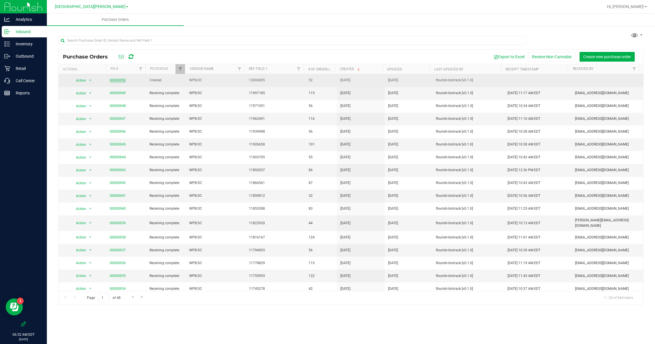
click at [115, 80] on link "00000950" at bounding box center [118, 80] width 16 height 4
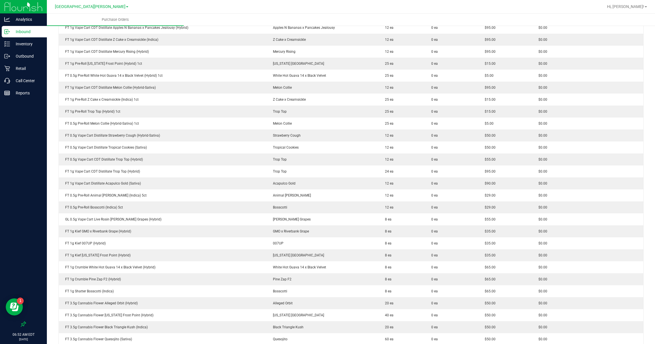
scroll to position [428, 0]
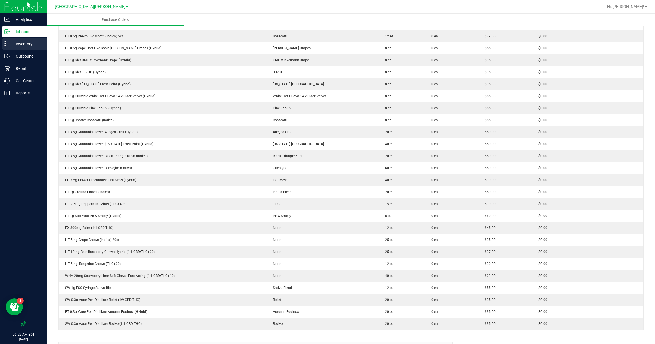
click at [26, 47] on p "Inventory" at bounding box center [27, 44] width 34 height 7
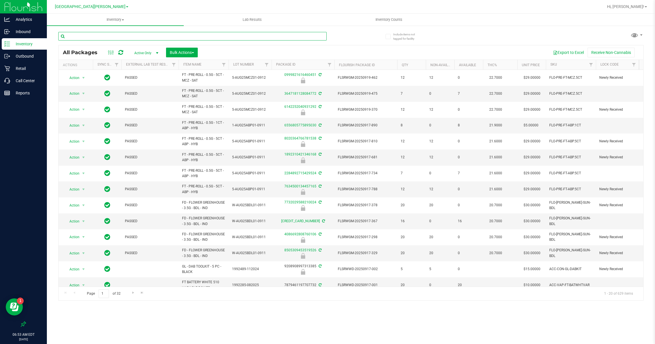
click at [83, 34] on input "text" at bounding box center [192, 36] width 268 height 9
type input "tangerine"
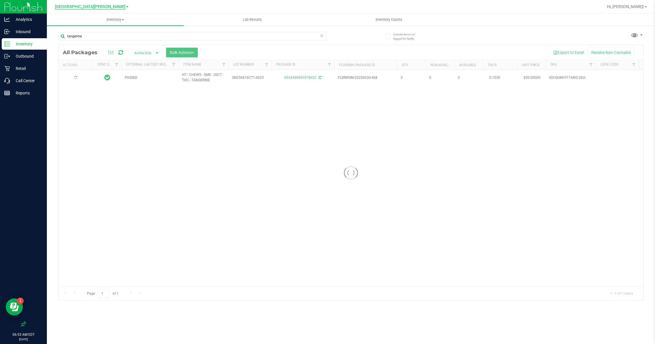
click at [100, 6] on span "[GEOGRAPHIC_DATA][PERSON_NAME]" at bounding box center [90, 6] width 71 height 5
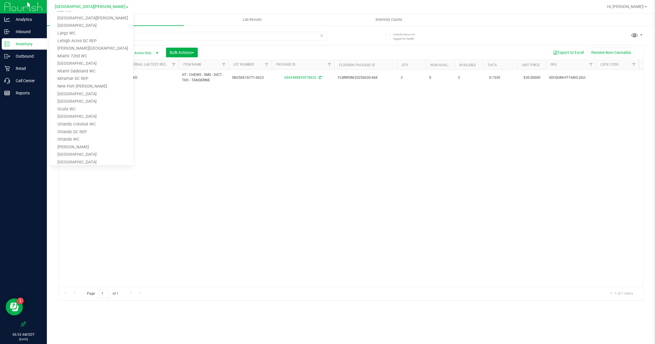
scroll to position [129, 0]
click at [79, 56] on link "Miami 72nd WC" at bounding box center [91, 58] width 83 height 8
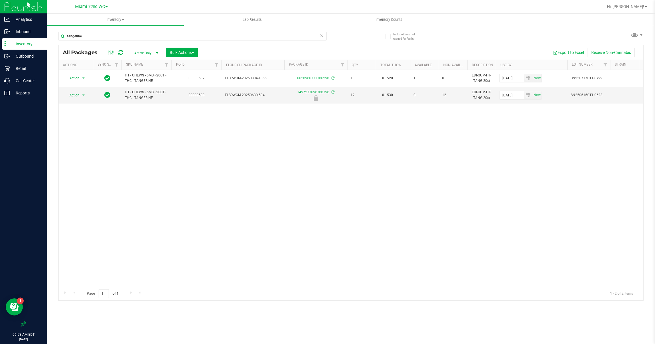
click at [95, 6] on span "Miami 72nd WC" at bounding box center [90, 6] width 30 height 5
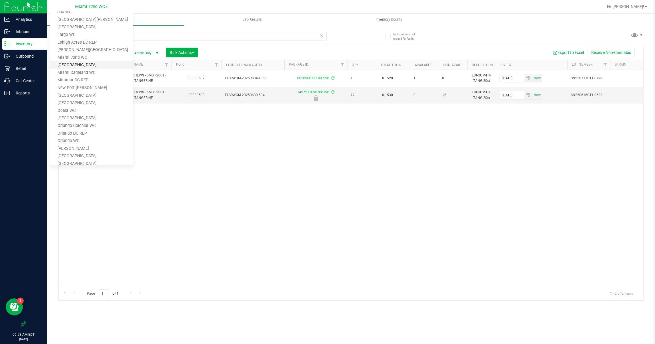
click at [82, 61] on link "[GEOGRAPHIC_DATA]" at bounding box center [91, 65] width 83 height 8
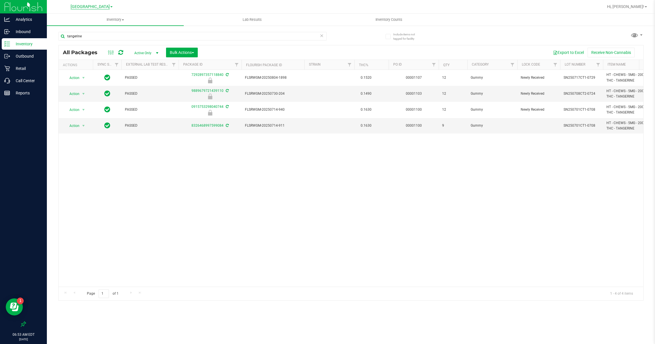
click at [96, 6] on span "[GEOGRAPHIC_DATA]" at bounding box center [90, 6] width 39 height 5
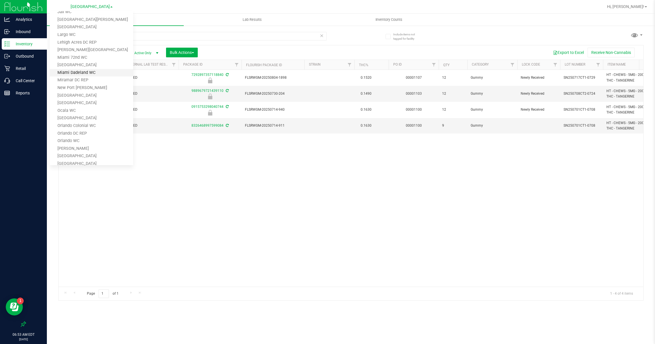
click at [73, 69] on link "Miami Dadeland WC" at bounding box center [91, 73] width 83 height 8
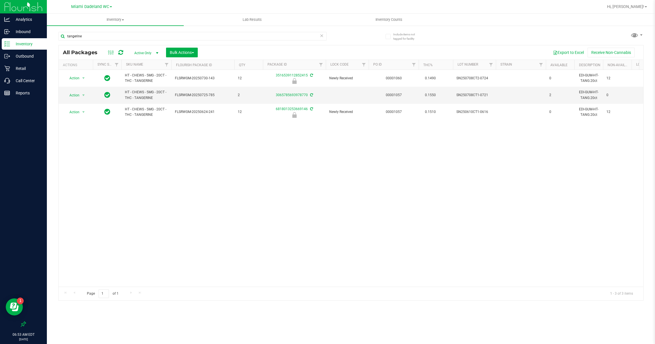
click at [89, 6] on span "Miami Dadeland WC" at bounding box center [90, 6] width 38 height 5
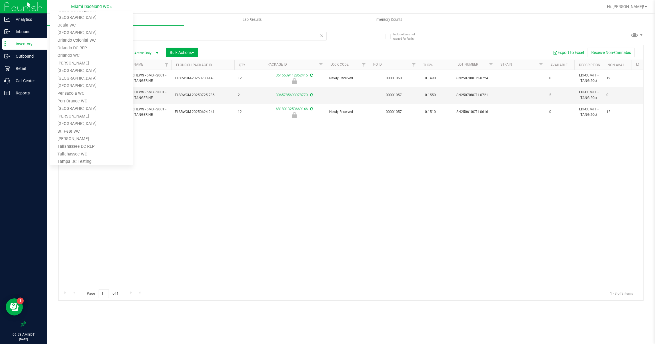
scroll to position [258, 0]
click at [76, 63] on link "[GEOGRAPHIC_DATA]" at bounding box center [91, 66] width 83 height 8
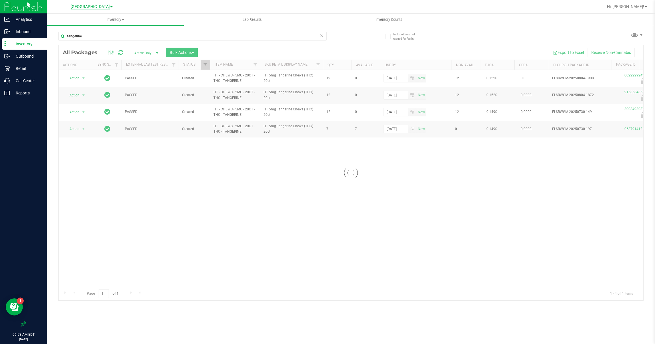
click at [102, 6] on span "[GEOGRAPHIC_DATA]" at bounding box center [90, 6] width 39 height 5
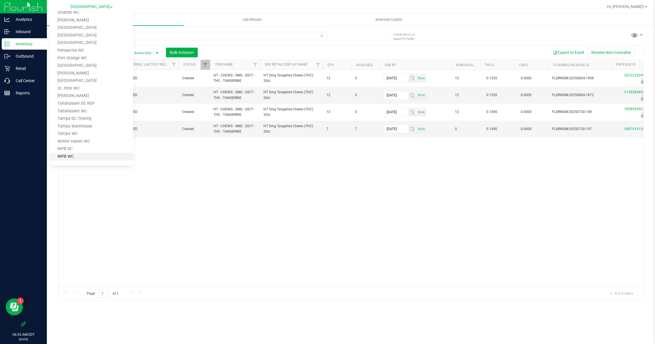
click at [71, 154] on link "WPB WC" at bounding box center [91, 157] width 83 height 8
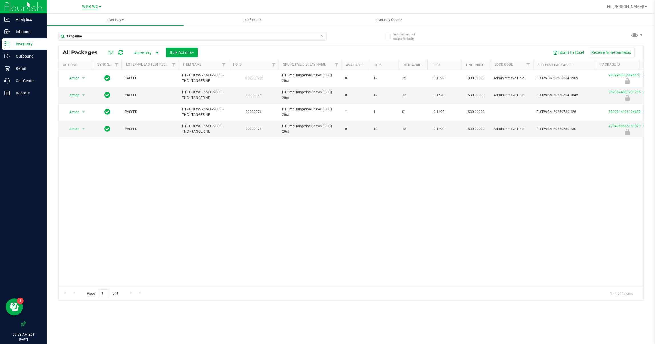
click at [95, 5] on span "WPB WC" at bounding box center [90, 6] width 16 height 5
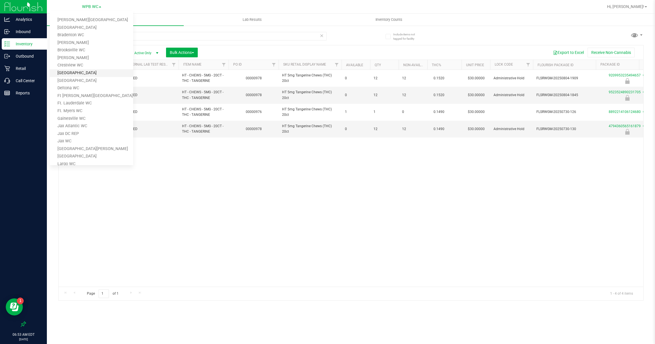
click at [78, 71] on link "[GEOGRAPHIC_DATA]" at bounding box center [91, 73] width 83 height 8
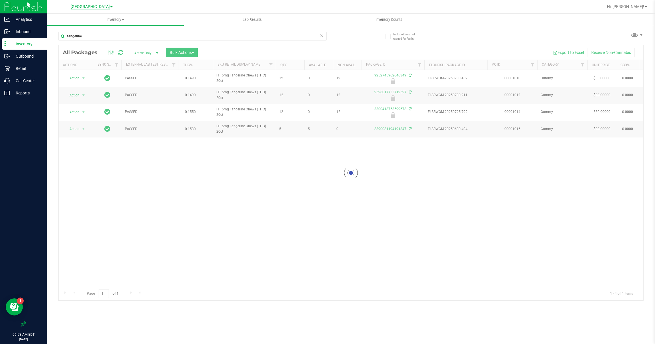
click at [96, 7] on span "[GEOGRAPHIC_DATA]" at bounding box center [90, 6] width 39 height 5
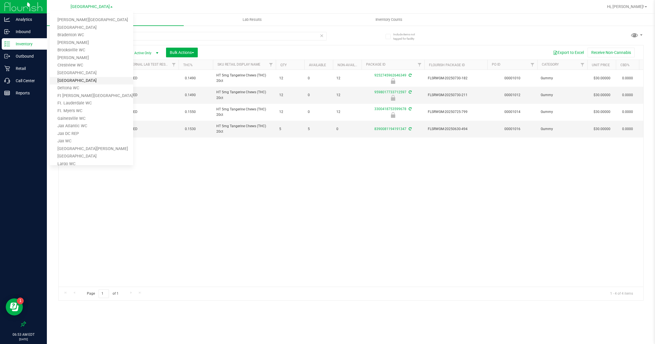
click at [76, 81] on link "[GEOGRAPHIC_DATA]" at bounding box center [91, 81] width 83 height 8
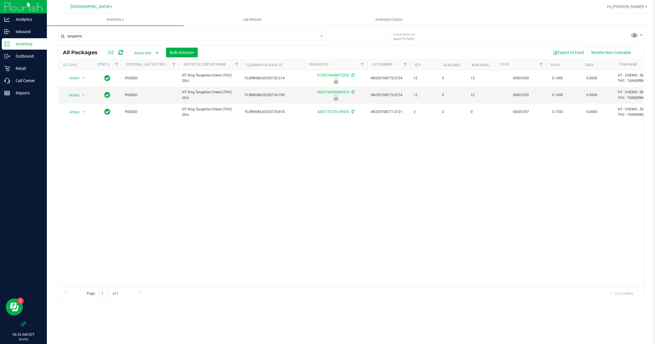
click at [93, 6] on span "[GEOGRAPHIC_DATA]" at bounding box center [90, 6] width 39 height 5
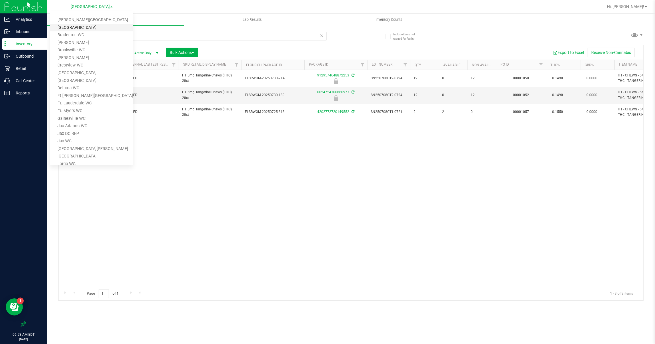
click at [81, 30] on link "[GEOGRAPHIC_DATA]" at bounding box center [91, 28] width 83 height 8
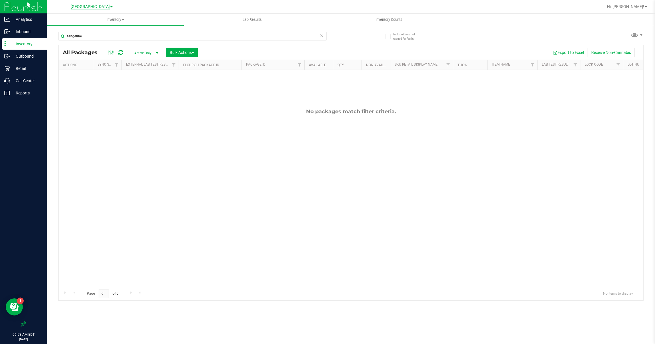
click at [88, 5] on span "[GEOGRAPHIC_DATA]" at bounding box center [90, 6] width 39 height 5
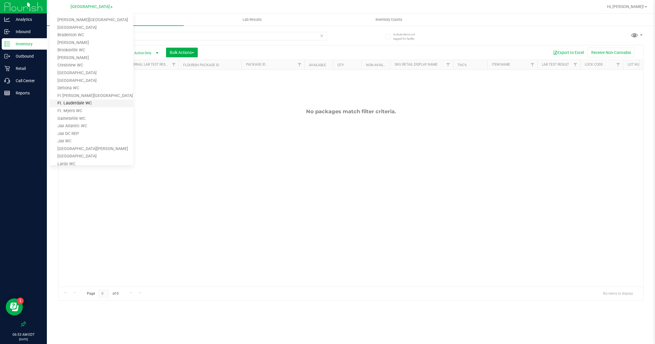
click at [78, 102] on link "Ft. Lauderdale WC" at bounding box center [91, 104] width 83 height 8
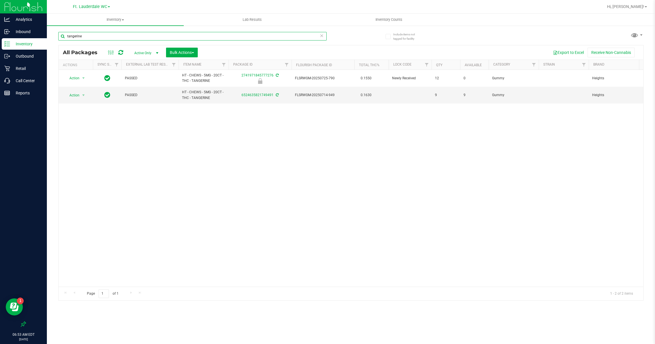
drag, startPoint x: 99, startPoint y: 34, endPoint x: 43, endPoint y: 39, distance: 55.9
click at [43, 39] on div "Analytics Inbound Inventory Outbound Retail Call Center Reports 06:53 AM EDT [D…" at bounding box center [327, 172] width 655 height 344
type input "mixed [PERSON_NAME]"
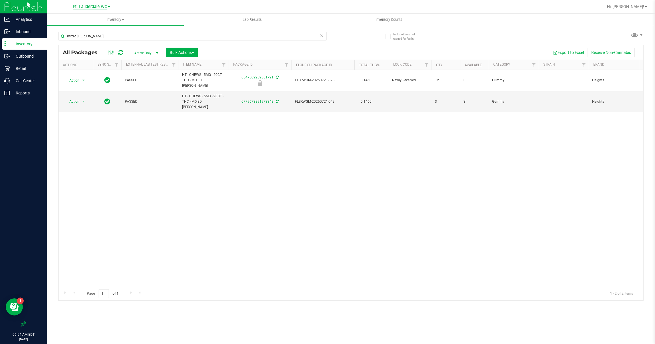
click at [97, 6] on span "Ft. Lauderdale WC" at bounding box center [90, 6] width 34 height 5
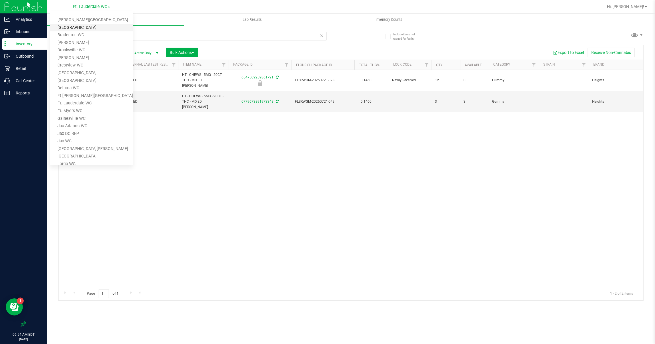
click at [84, 25] on link "[GEOGRAPHIC_DATA]" at bounding box center [91, 28] width 83 height 8
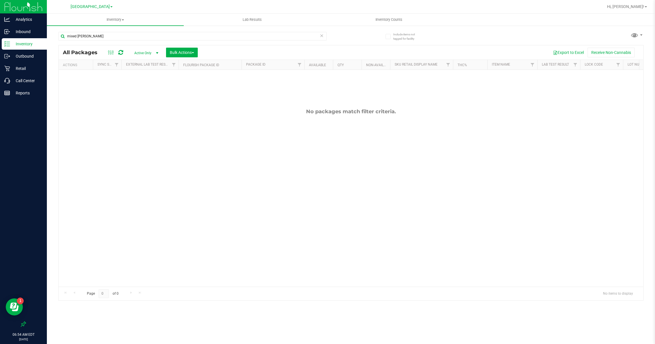
click at [96, 6] on span "[GEOGRAPHIC_DATA]" at bounding box center [90, 6] width 39 height 5
